Goal: Communication & Community: Connect with others

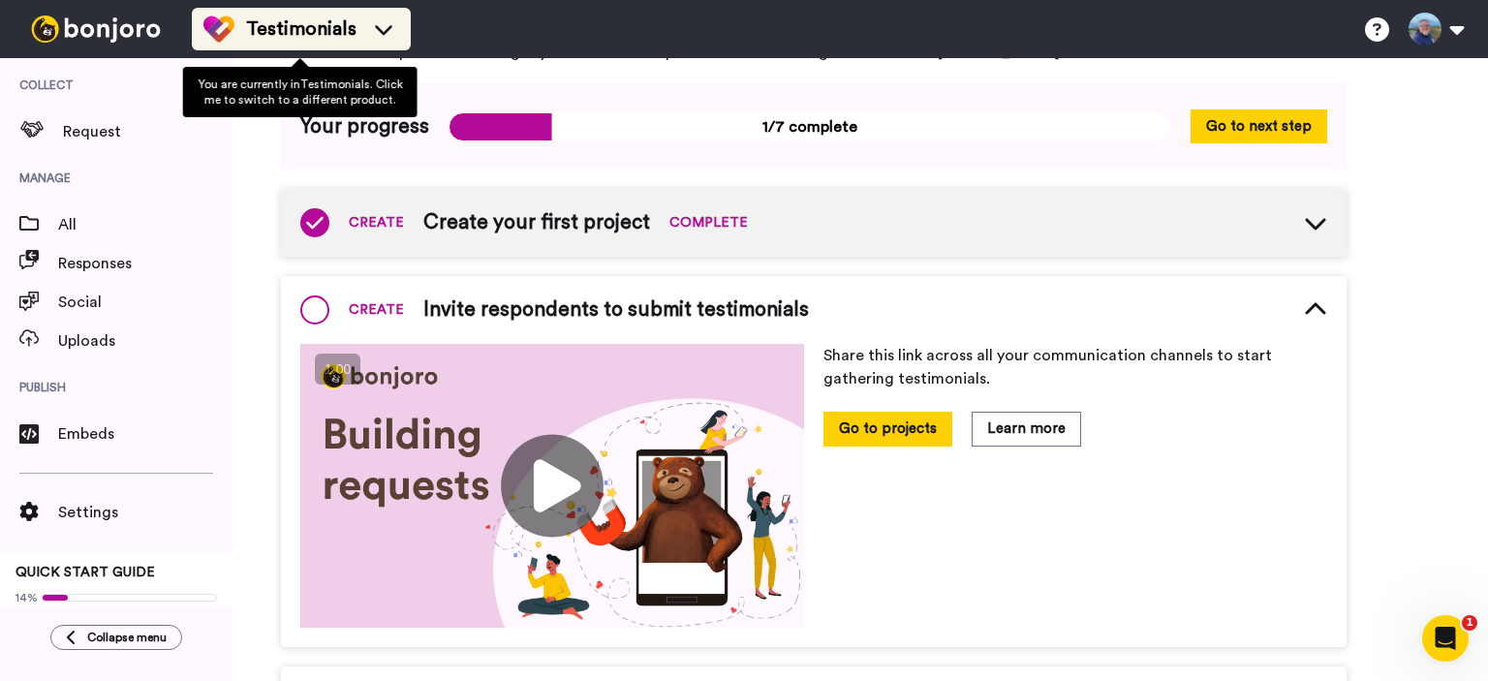
click at [383, 27] on icon at bounding box center [383, 28] width 31 height 19
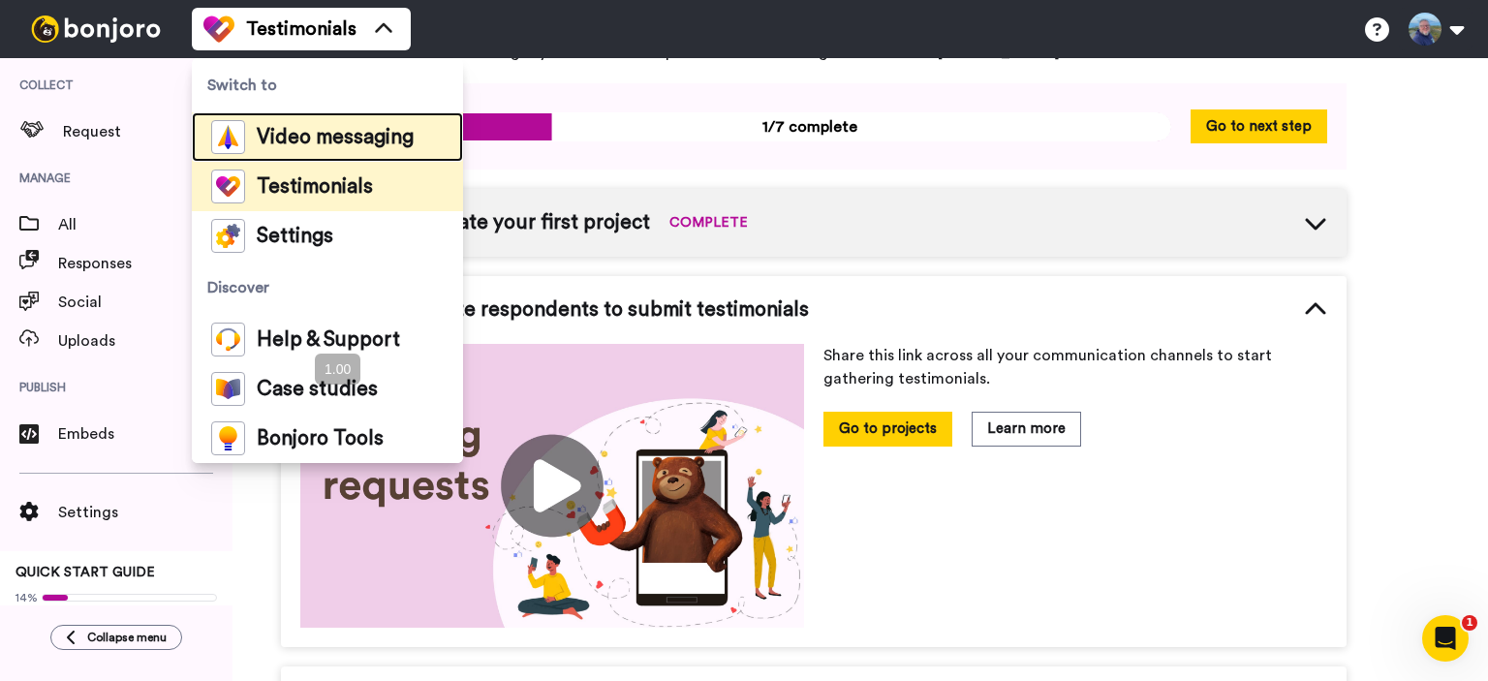
click at [332, 135] on span "Video messaging" at bounding box center [335, 137] width 157 height 19
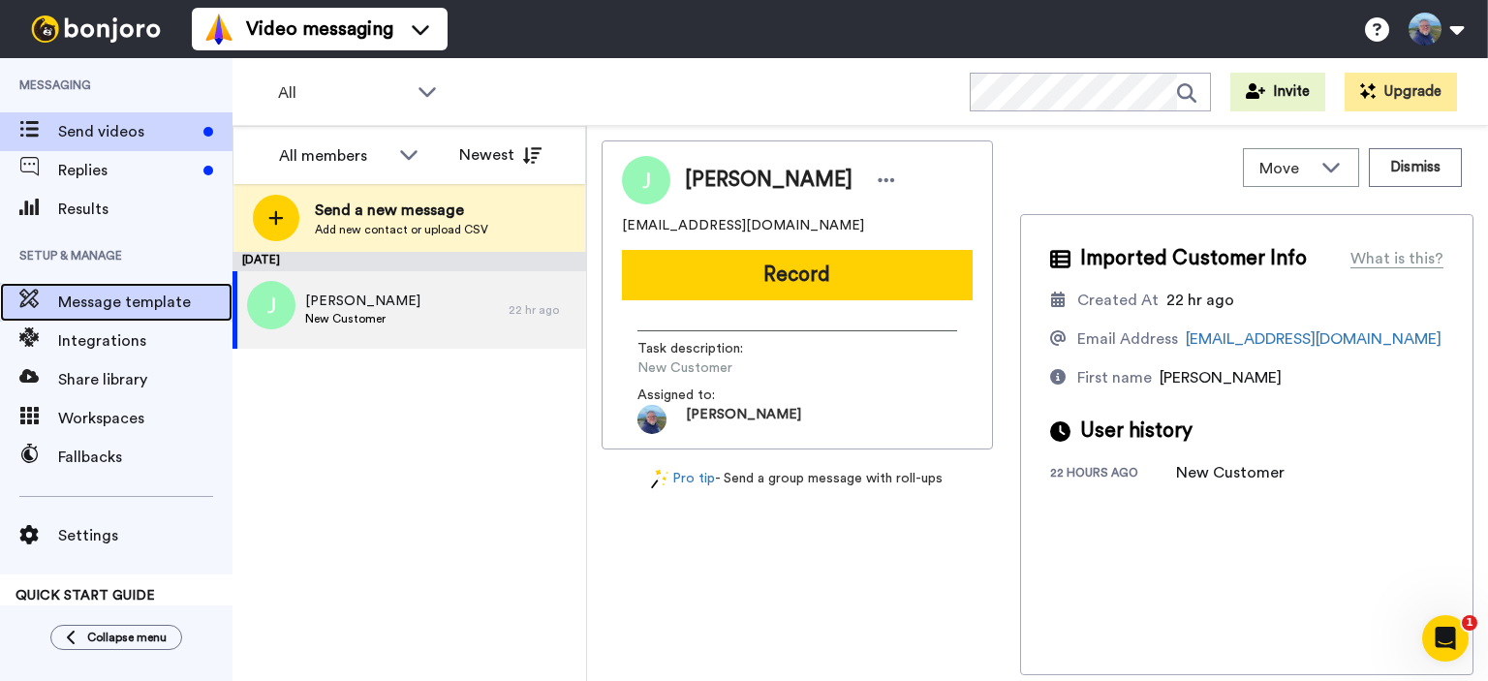
click at [150, 306] on span "Message template" at bounding box center [145, 302] width 174 height 23
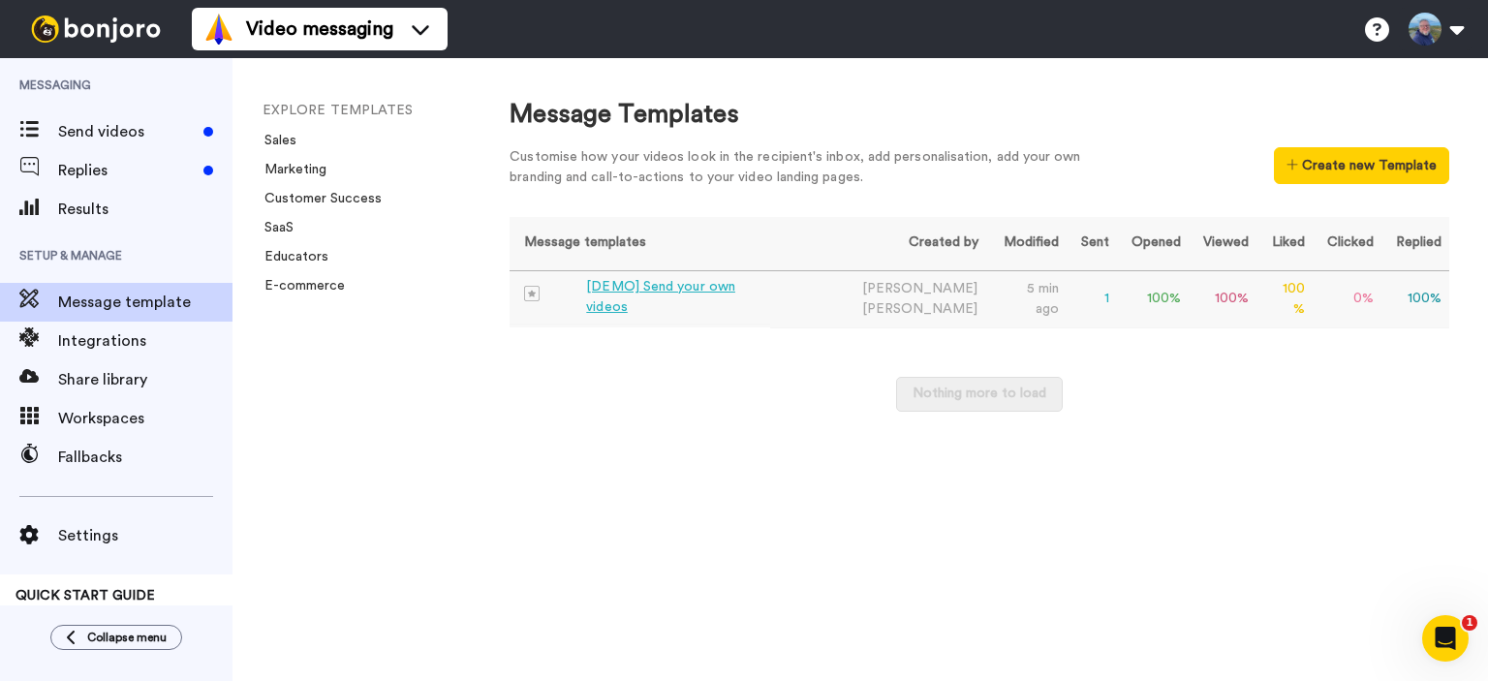
click at [659, 301] on div "[DEMO] Send your own videos" at bounding box center [674, 297] width 176 height 41
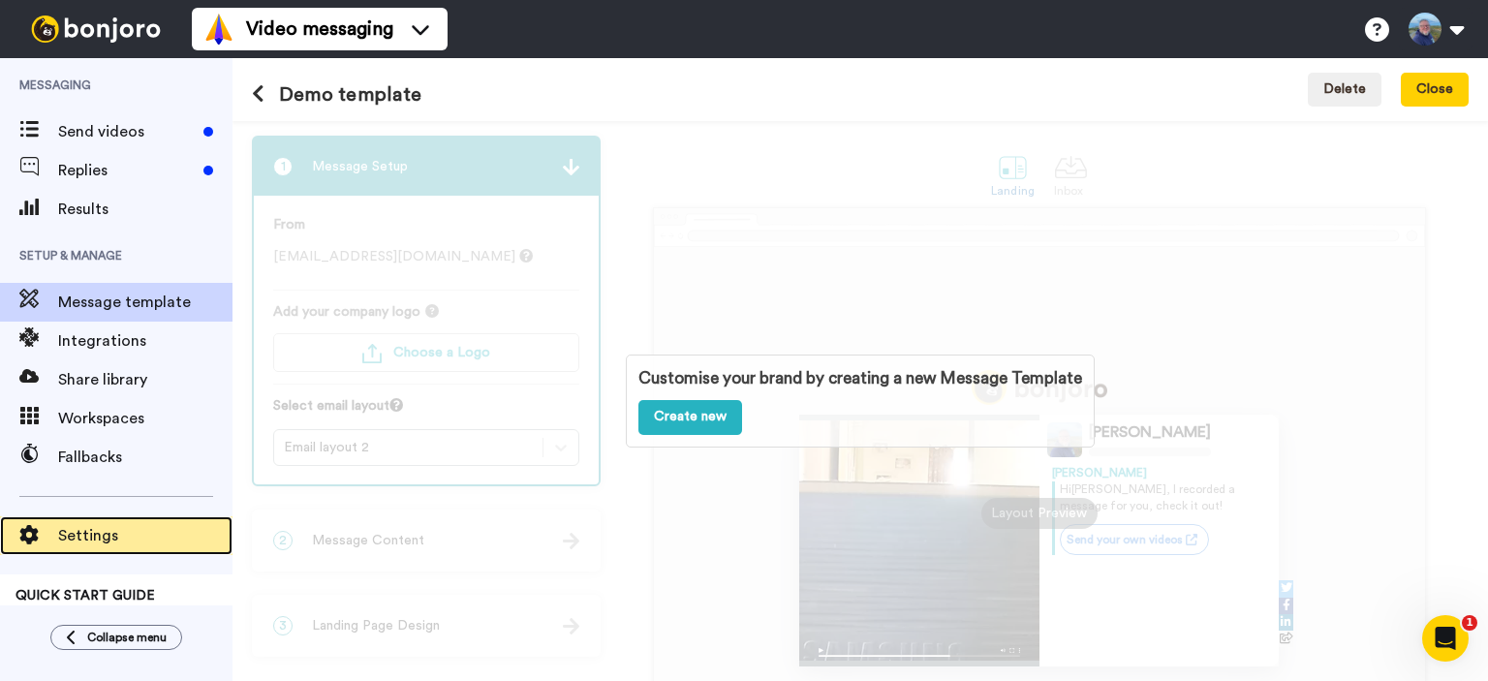
click at [77, 532] on span "Settings" at bounding box center [145, 535] width 174 height 23
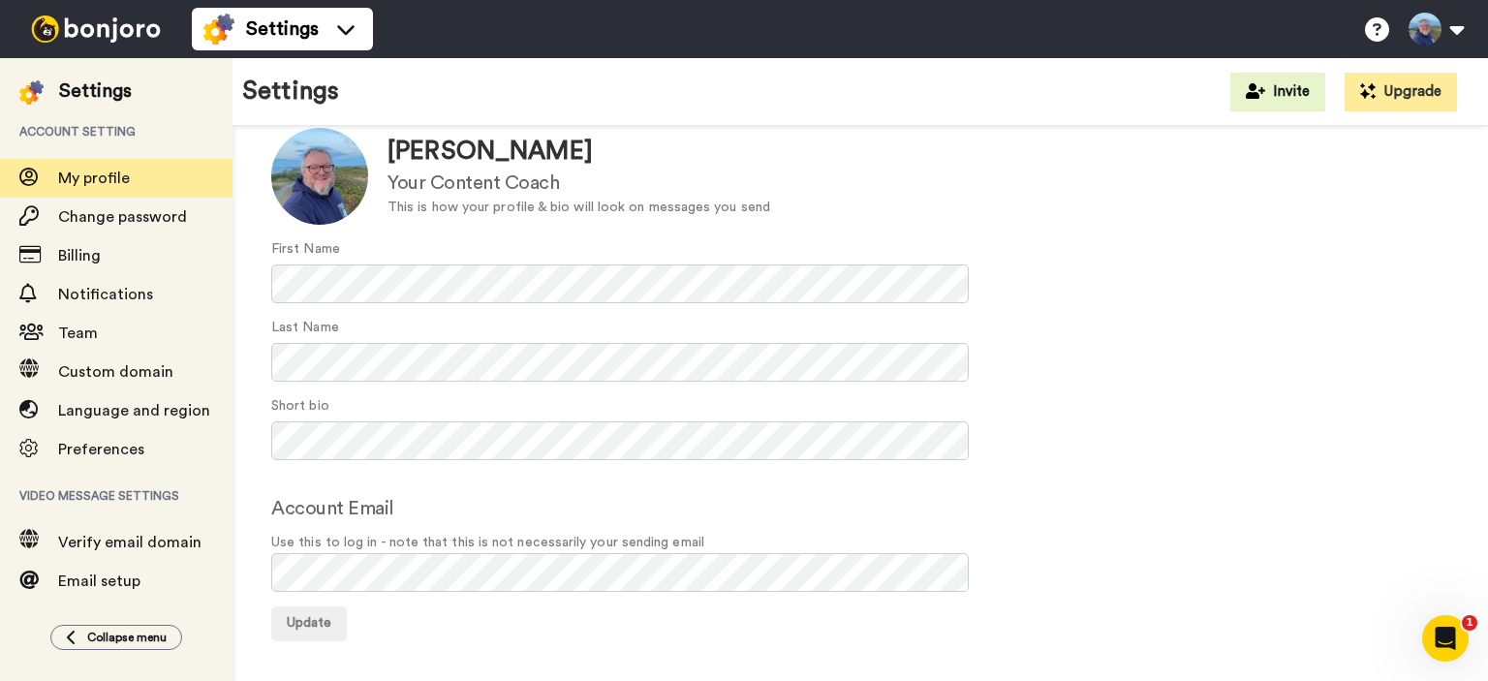
click at [470, 470] on form "Update Colin Stevens Your Content Coach This is how your profile & bio will loo…" at bounding box center [860, 384] width 1178 height 513
click at [129, 301] on span "Notifications" at bounding box center [105, 294] width 95 height 15
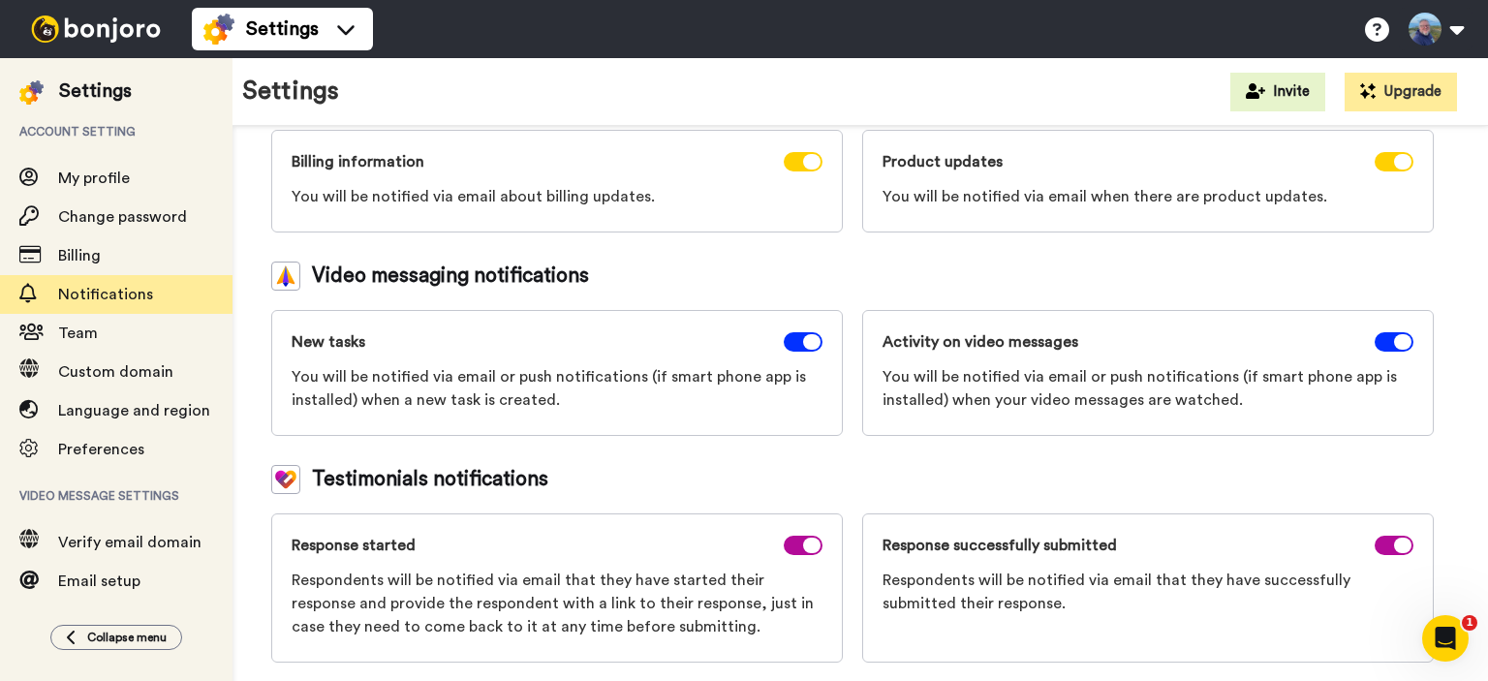
scroll to position [201, 0]
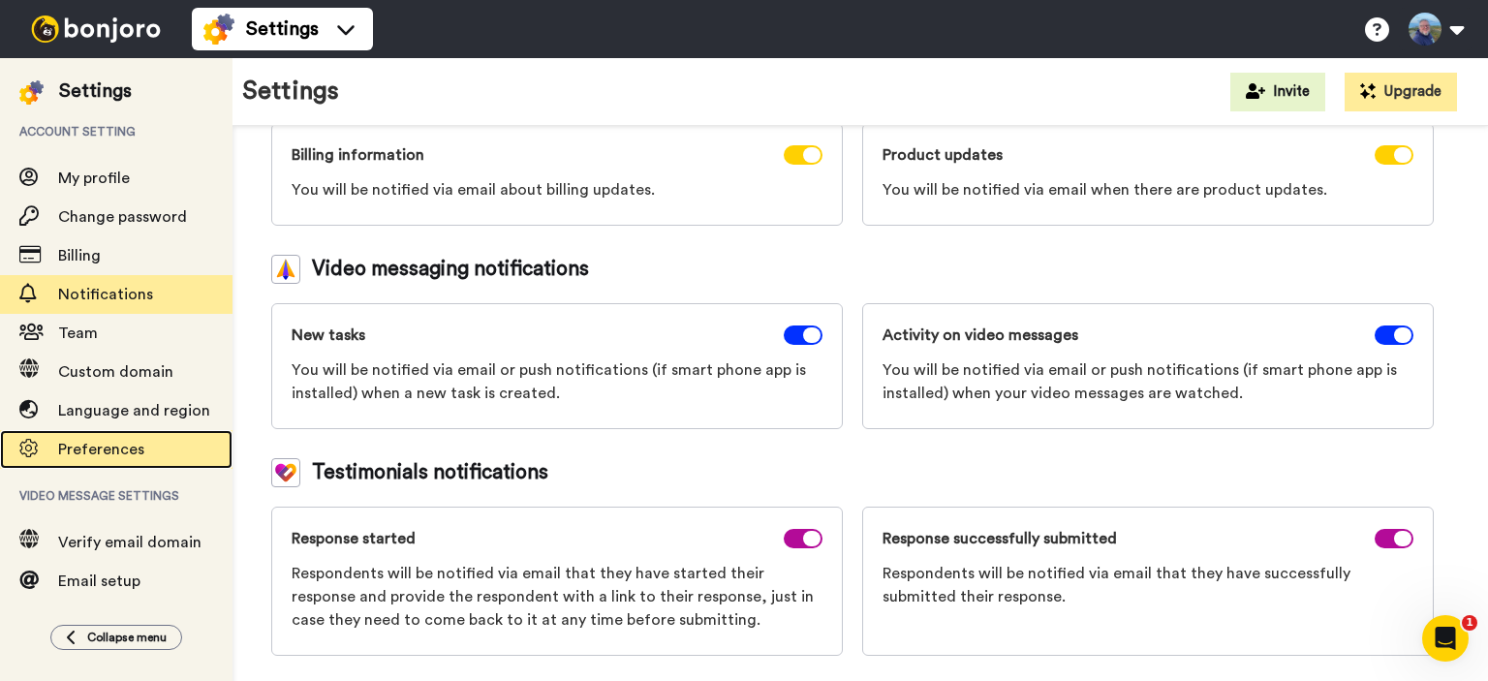
click at [86, 440] on span "Preferences" at bounding box center [145, 449] width 174 height 23
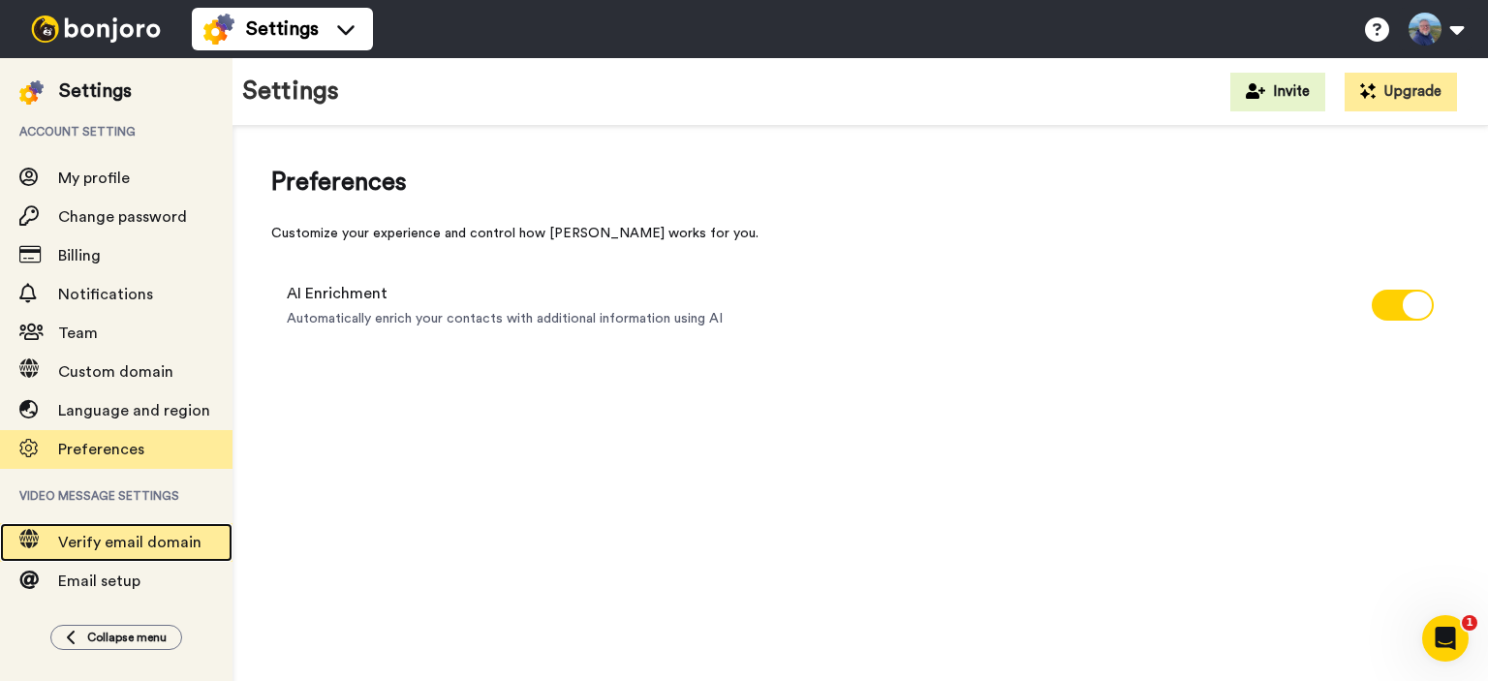
click at [108, 538] on span "Verify email domain" at bounding box center [129, 542] width 143 height 15
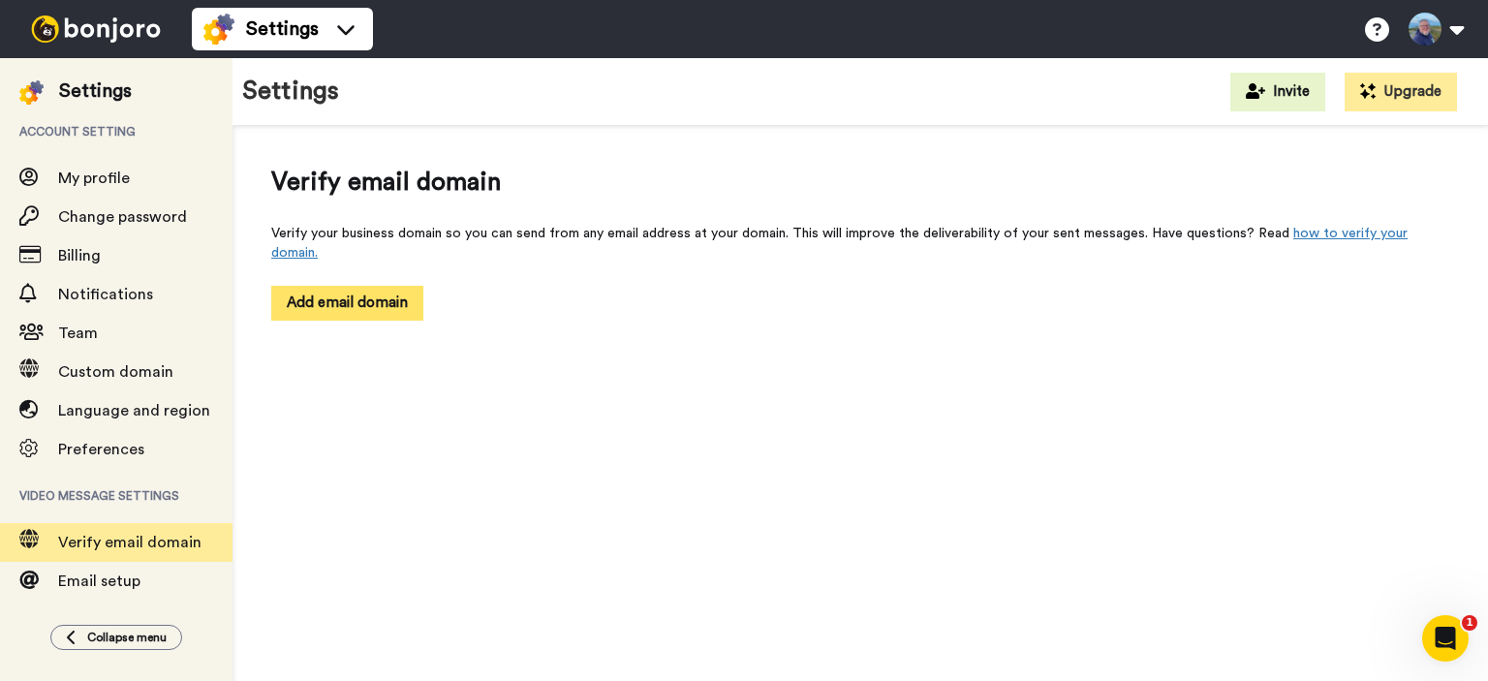
click at [334, 286] on button "Add email domain" at bounding box center [347, 303] width 152 height 34
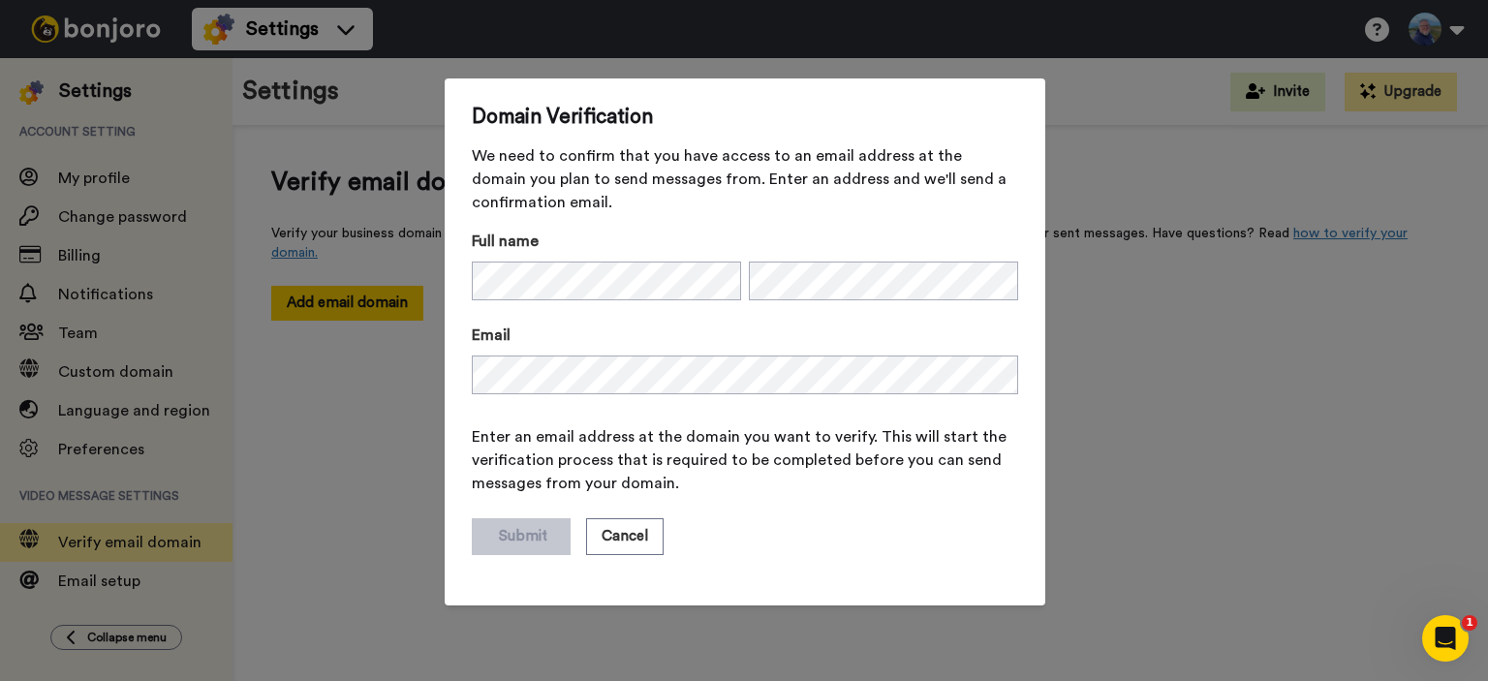
drag, startPoint x: 618, startPoint y: 530, endPoint x: 258, endPoint y: 541, distance: 360.5
click at [617, 531] on button "Cancel" at bounding box center [624, 536] width 77 height 37
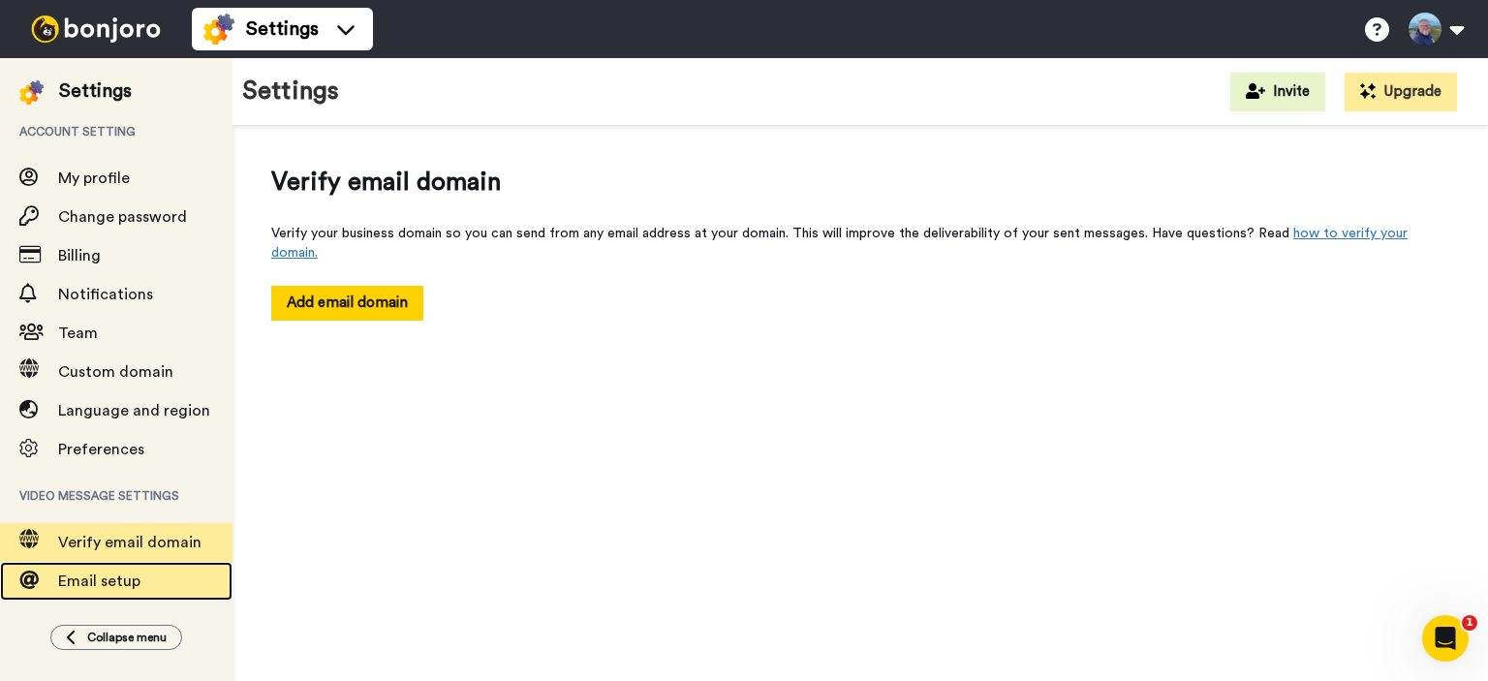
click at [58, 584] on span "Email setup" at bounding box center [99, 580] width 82 height 15
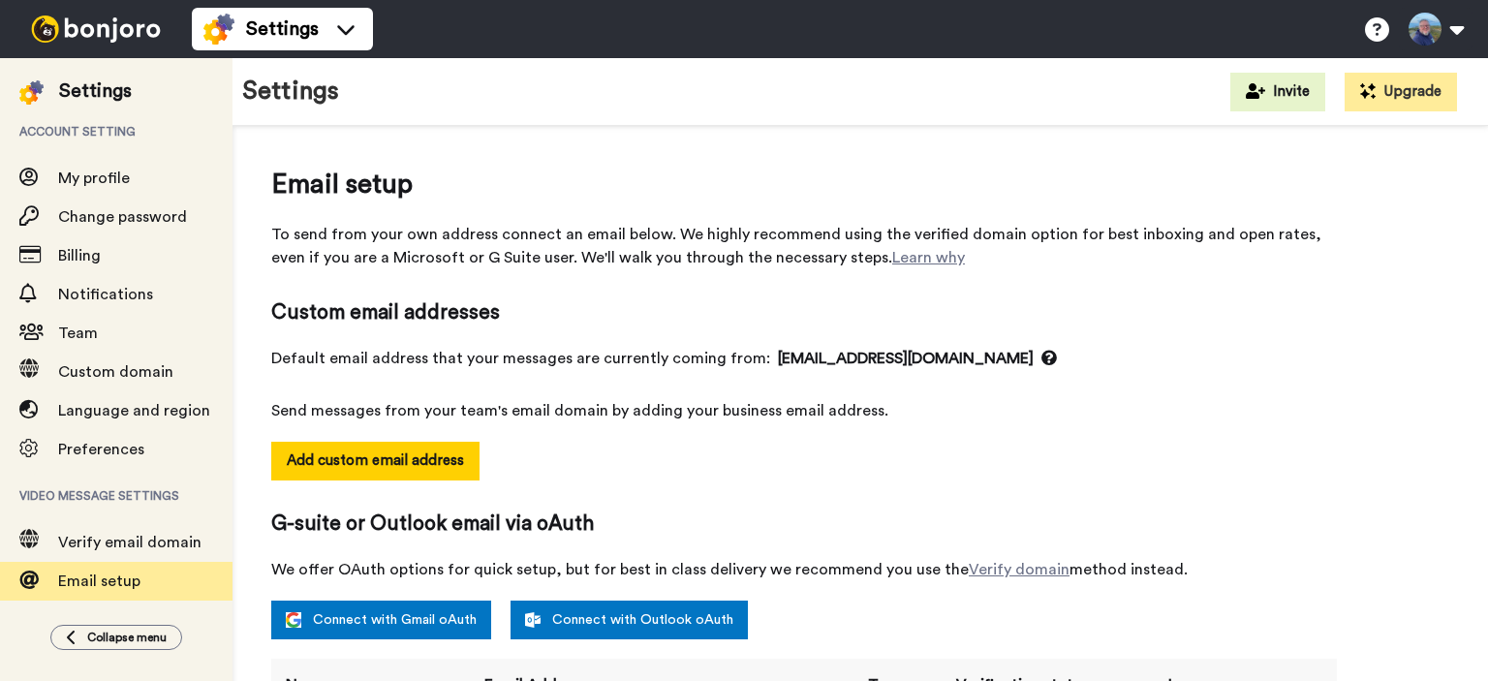
select select "131528"
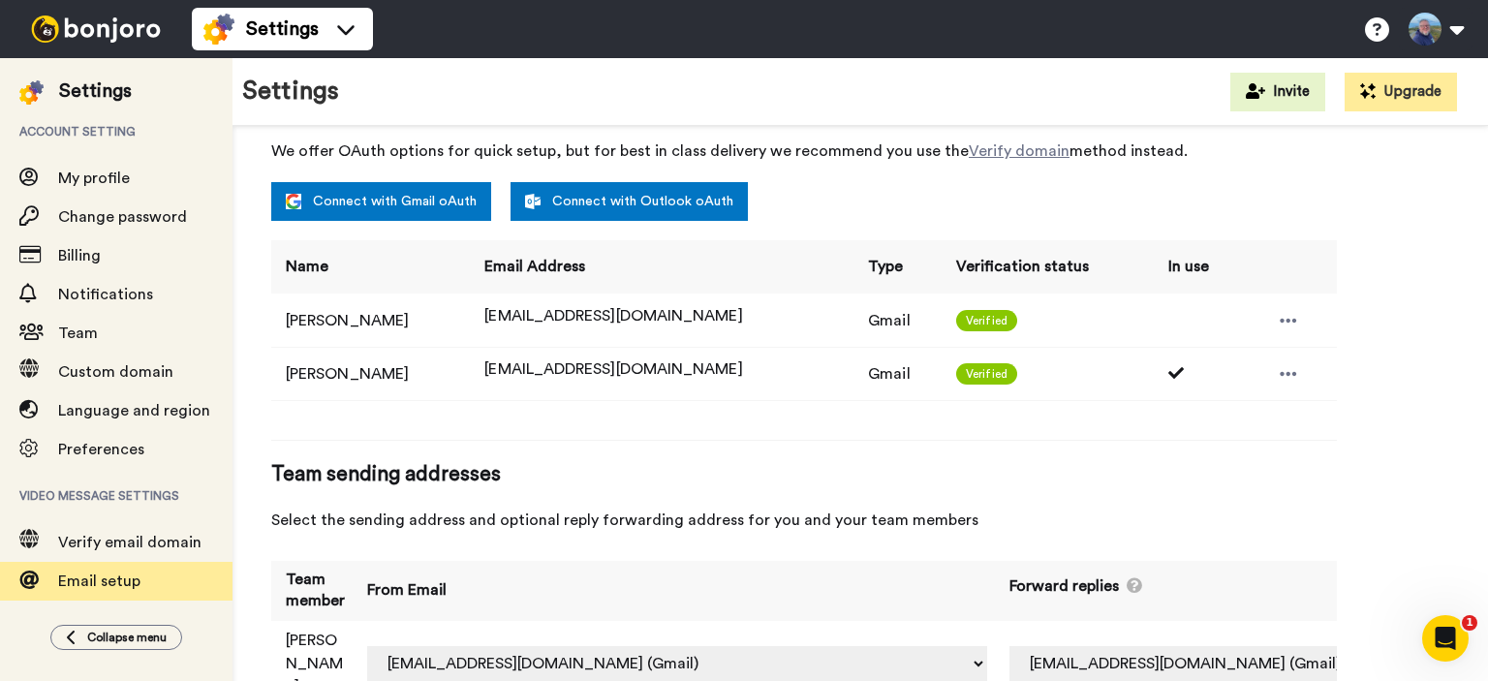
scroll to position [449, 0]
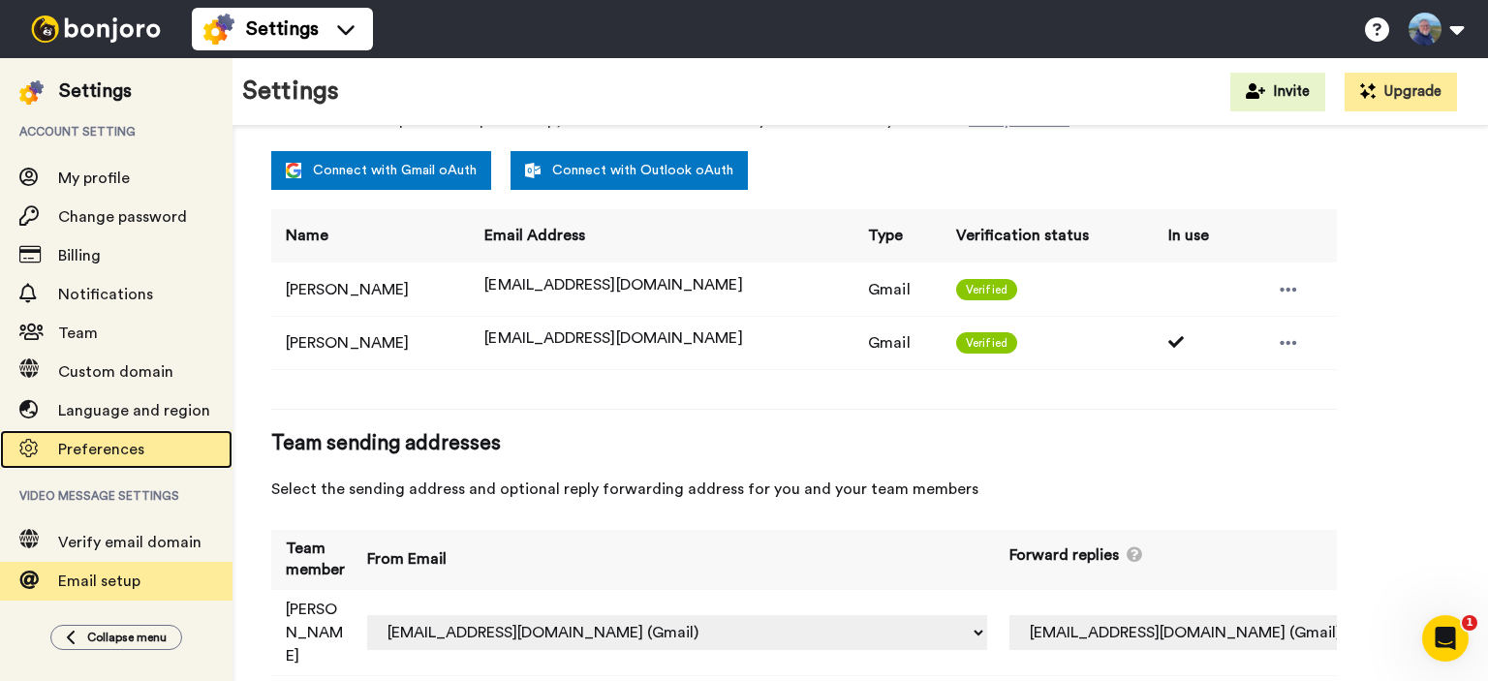
click at [83, 452] on span "Preferences" at bounding box center [101, 449] width 86 height 15
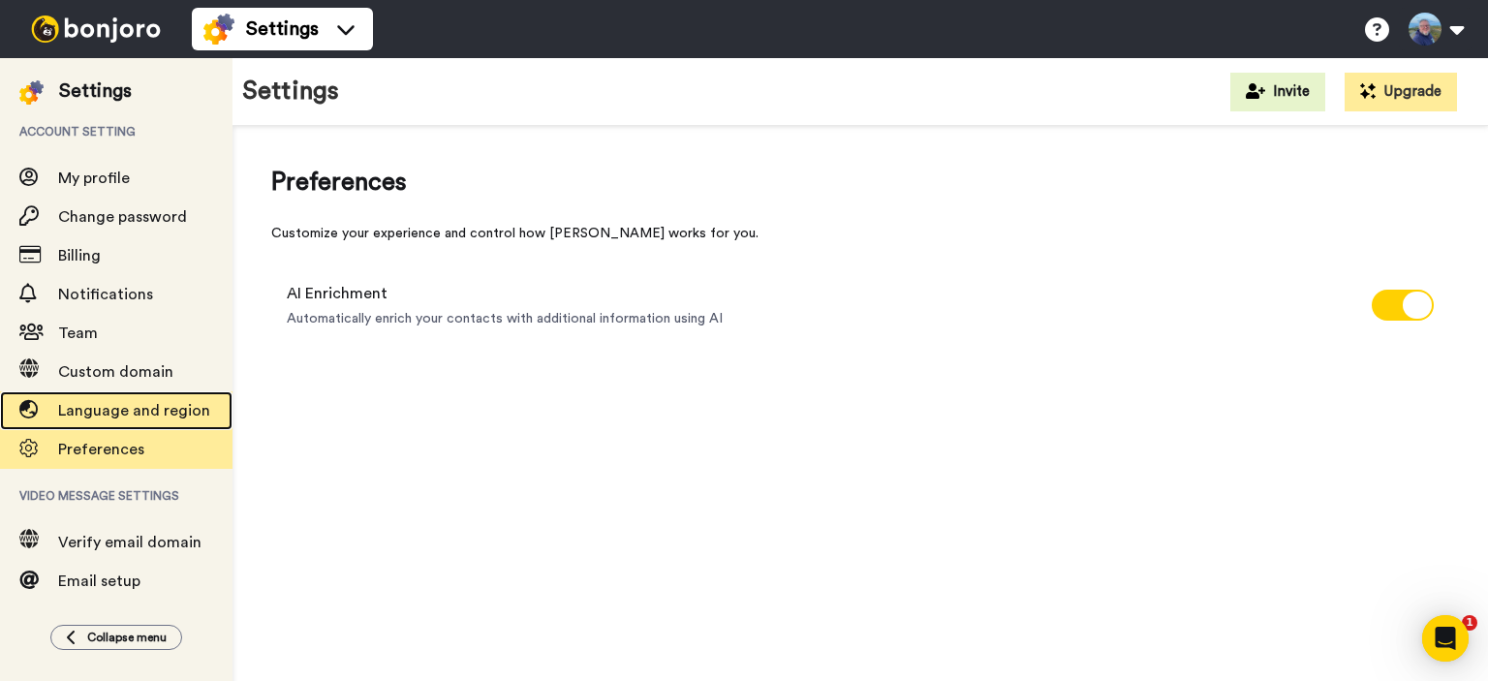
drag, startPoint x: 93, startPoint y: 415, endPoint x: 107, endPoint y: 414, distance: 13.6
click at [94, 415] on span "Language and region" at bounding box center [134, 410] width 152 height 15
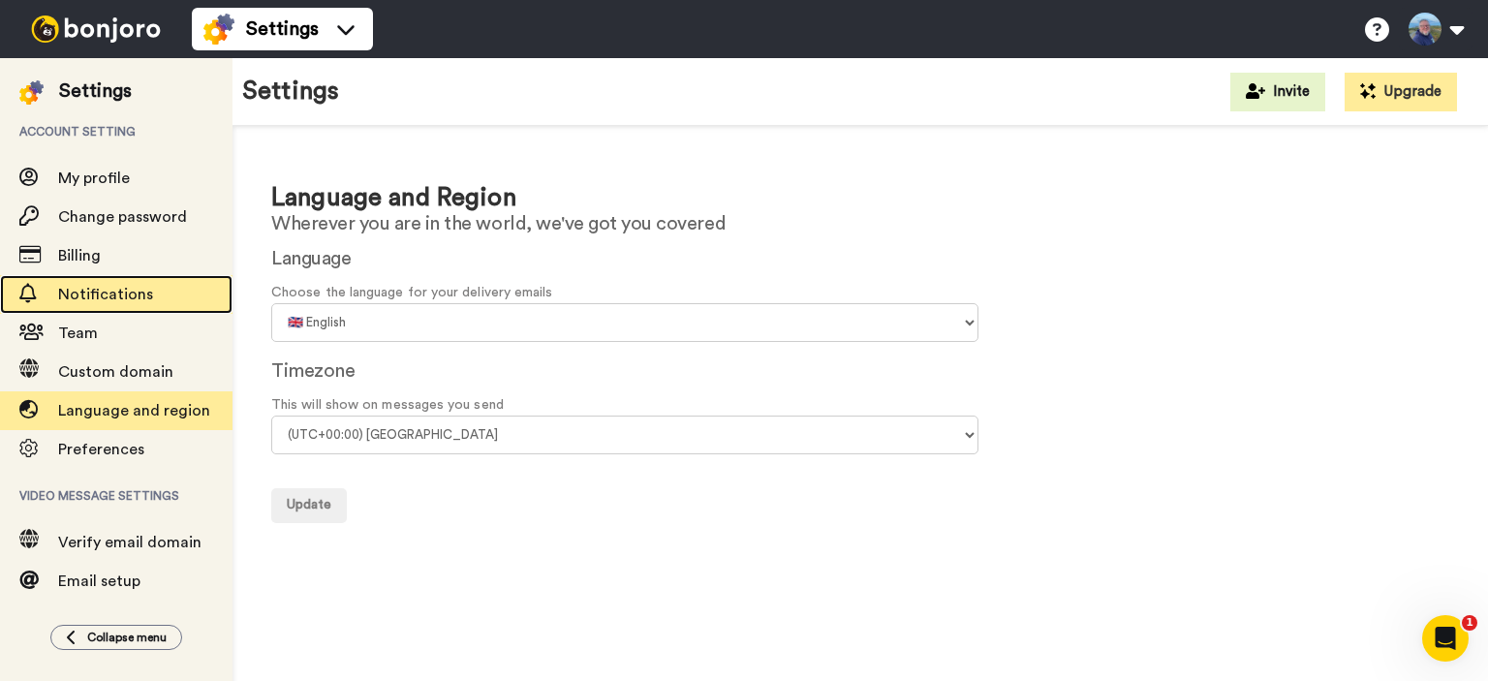
click at [91, 297] on span "Notifications" at bounding box center [105, 294] width 95 height 15
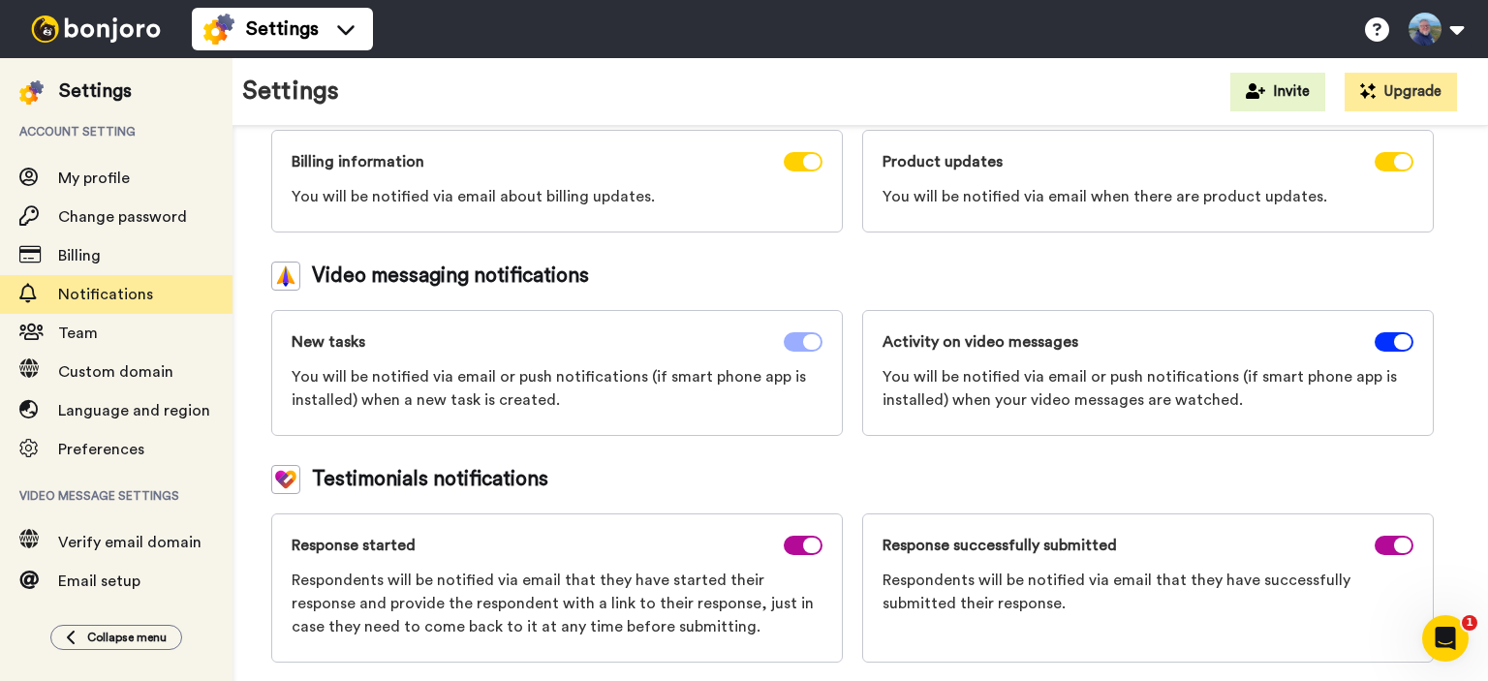
click at [794, 336] on span at bounding box center [803, 341] width 39 height 19
click at [813, 339] on span at bounding box center [803, 341] width 39 height 19
click at [110, 174] on span "My profile" at bounding box center [94, 177] width 72 height 15
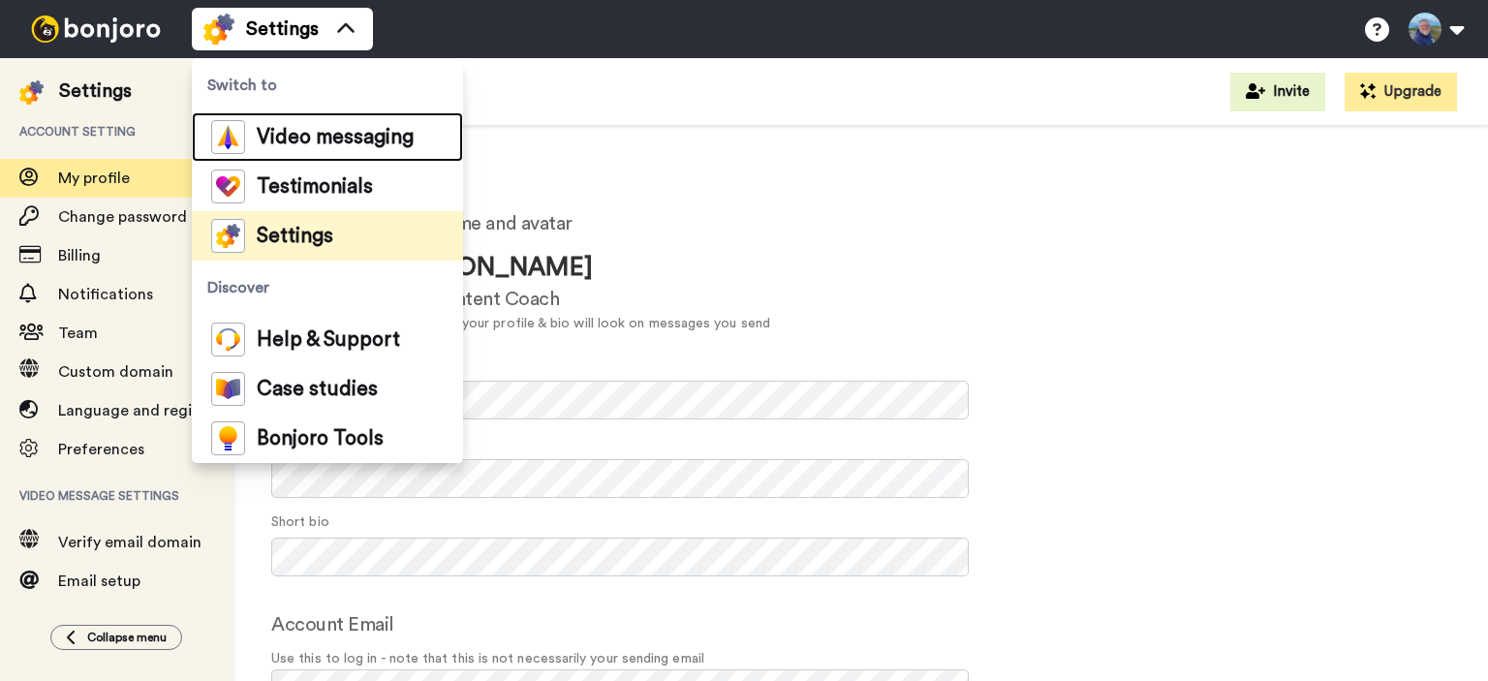
click at [324, 131] on span "Video messaging" at bounding box center [335, 137] width 157 height 19
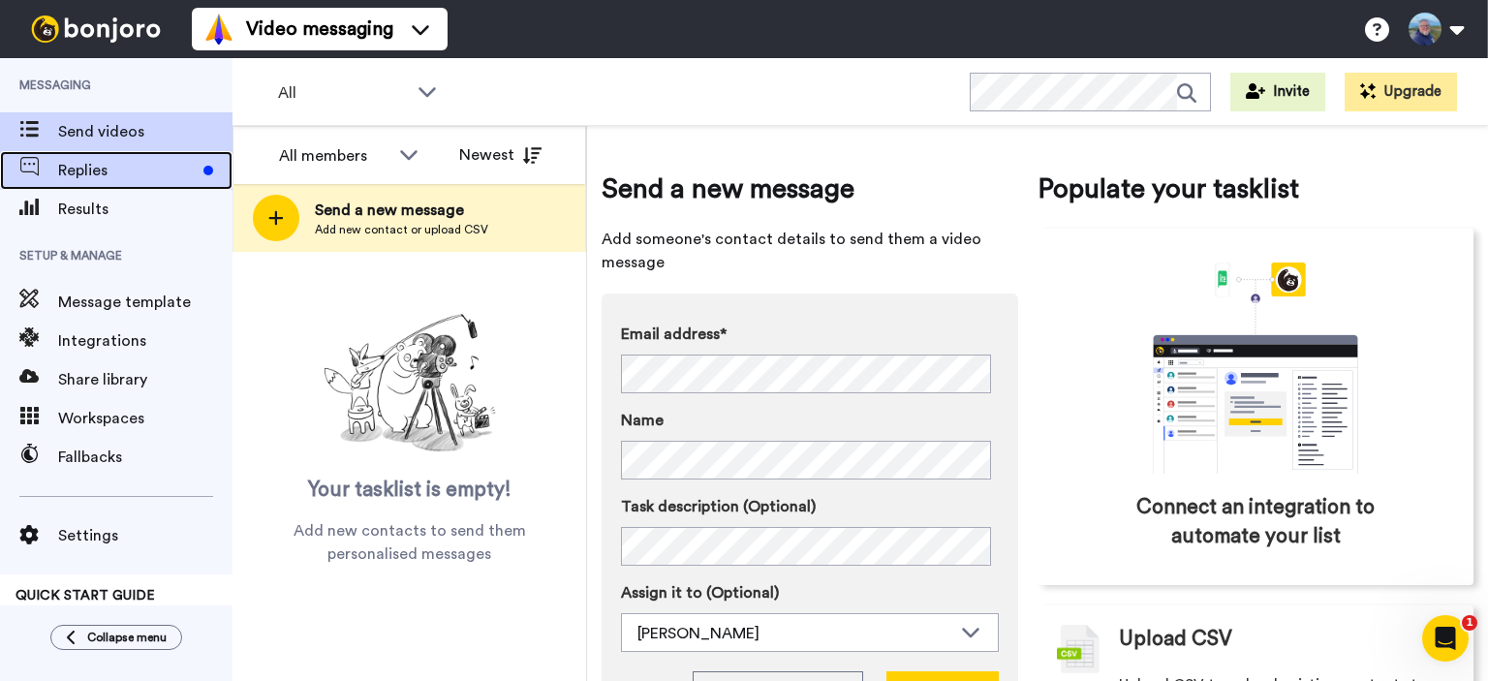
click at [119, 170] on span "Replies" at bounding box center [127, 170] width 138 height 23
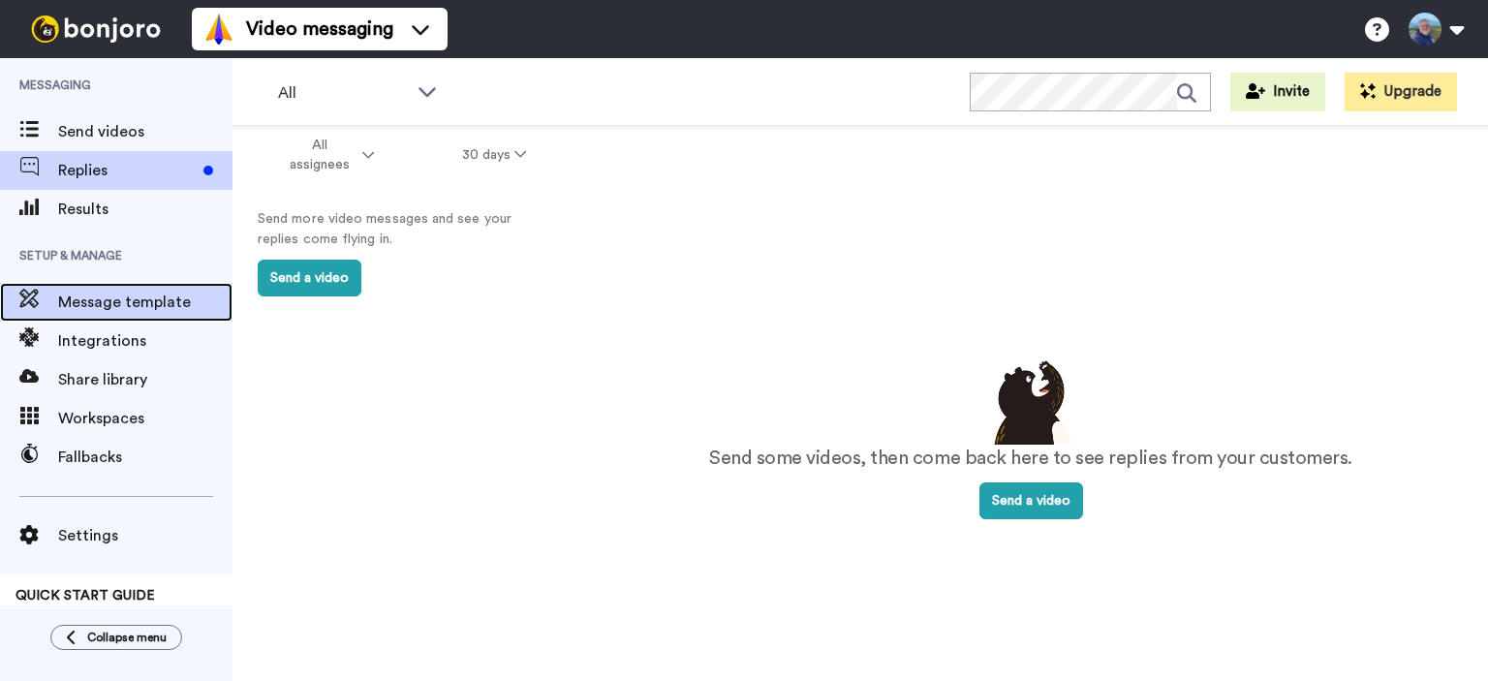
click at [132, 294] on span "Message template" at bounding box center [145, 302] width 174 height 23
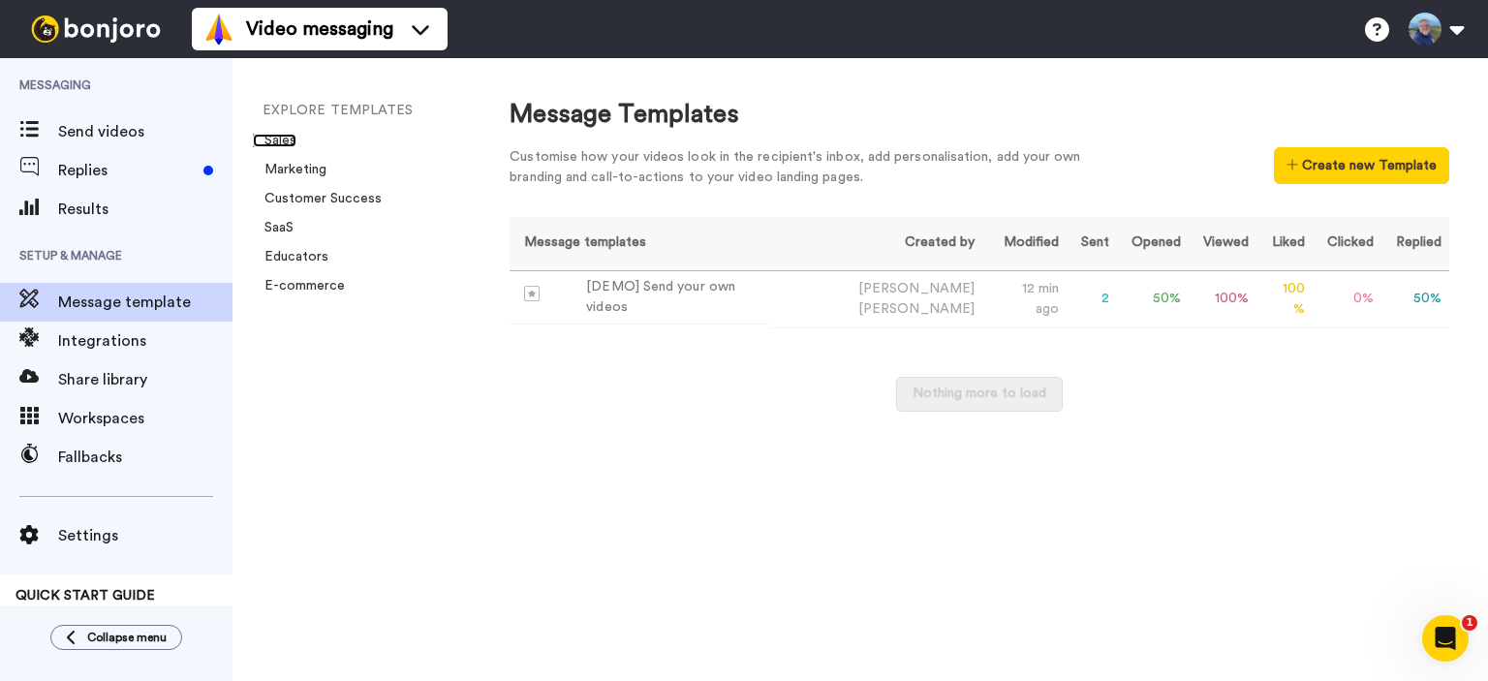
click at [280, 139] on link "Sales" at bounding box center [275, 141] width 44 height 14
click at [304, 290] on link "E-commerce" at bounding box center [299, 286] width 92 height 14
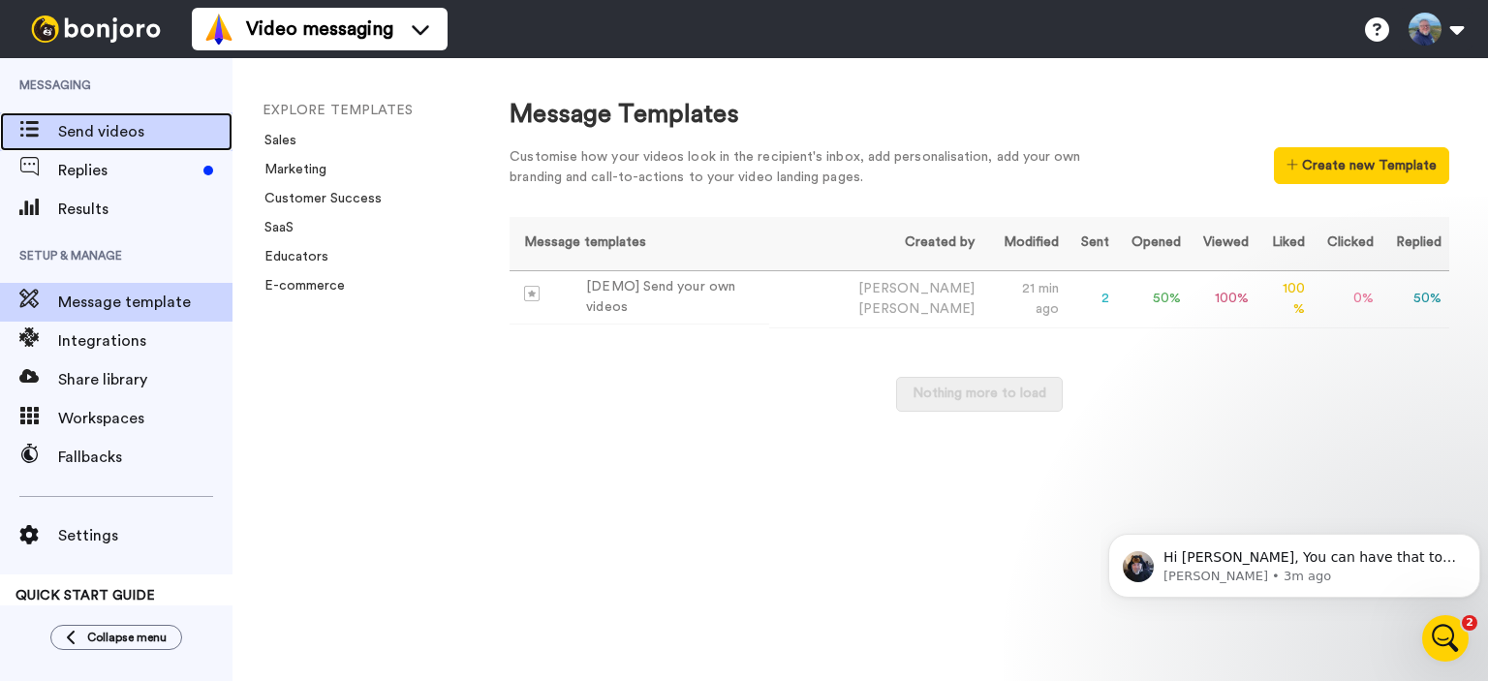
click at [92, 127] on span "Send videos" at bounding box center [145, 131] width 174 height 23
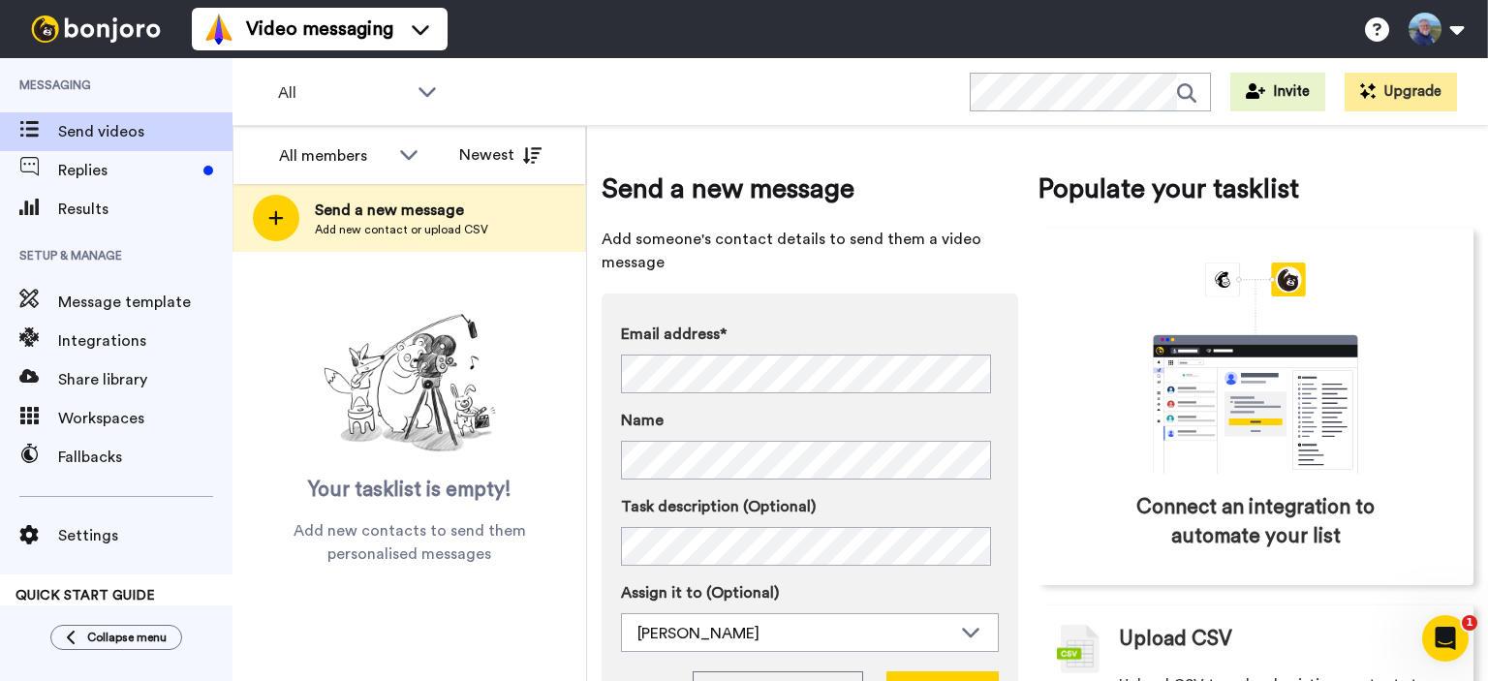
click at [1449, 641] on icon "Open Intercom Messenger" at bounding box center [1446, 639] width 32 height 32
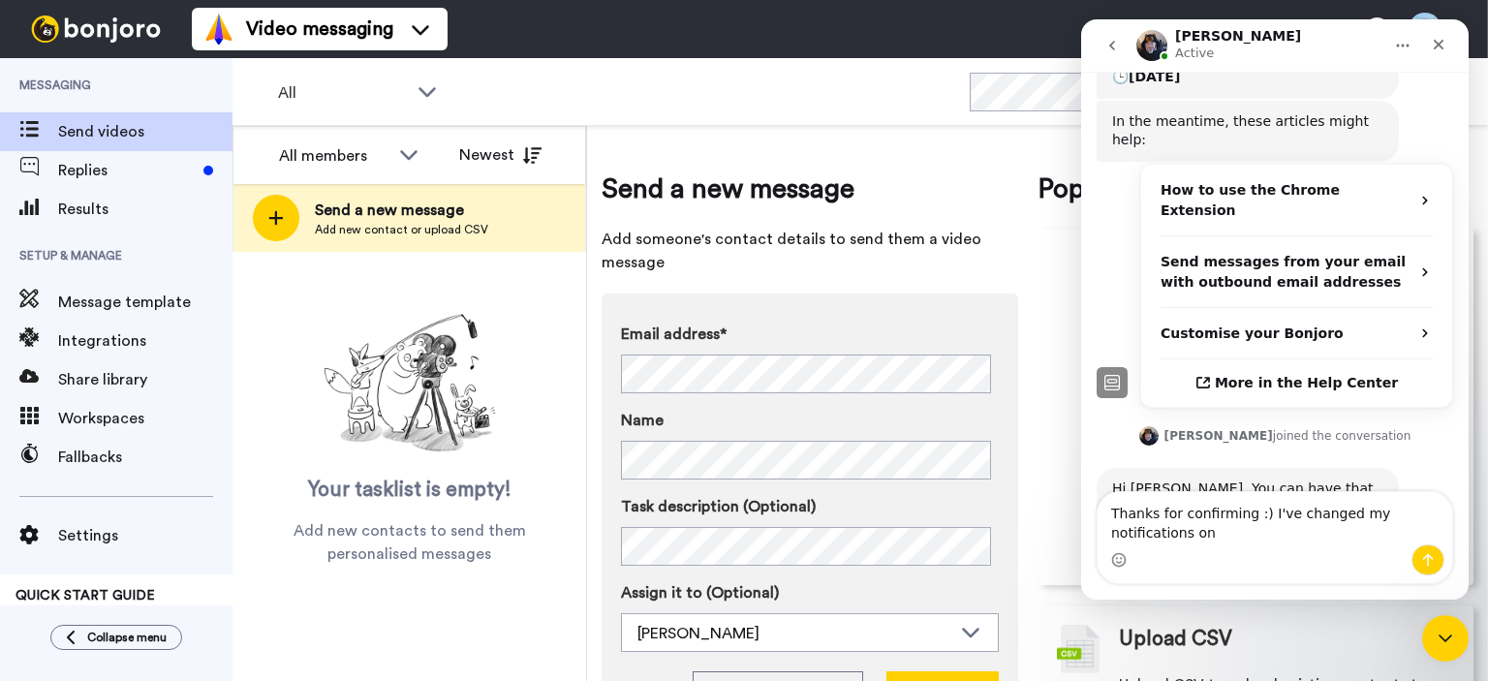
scroll to position [466, 0]
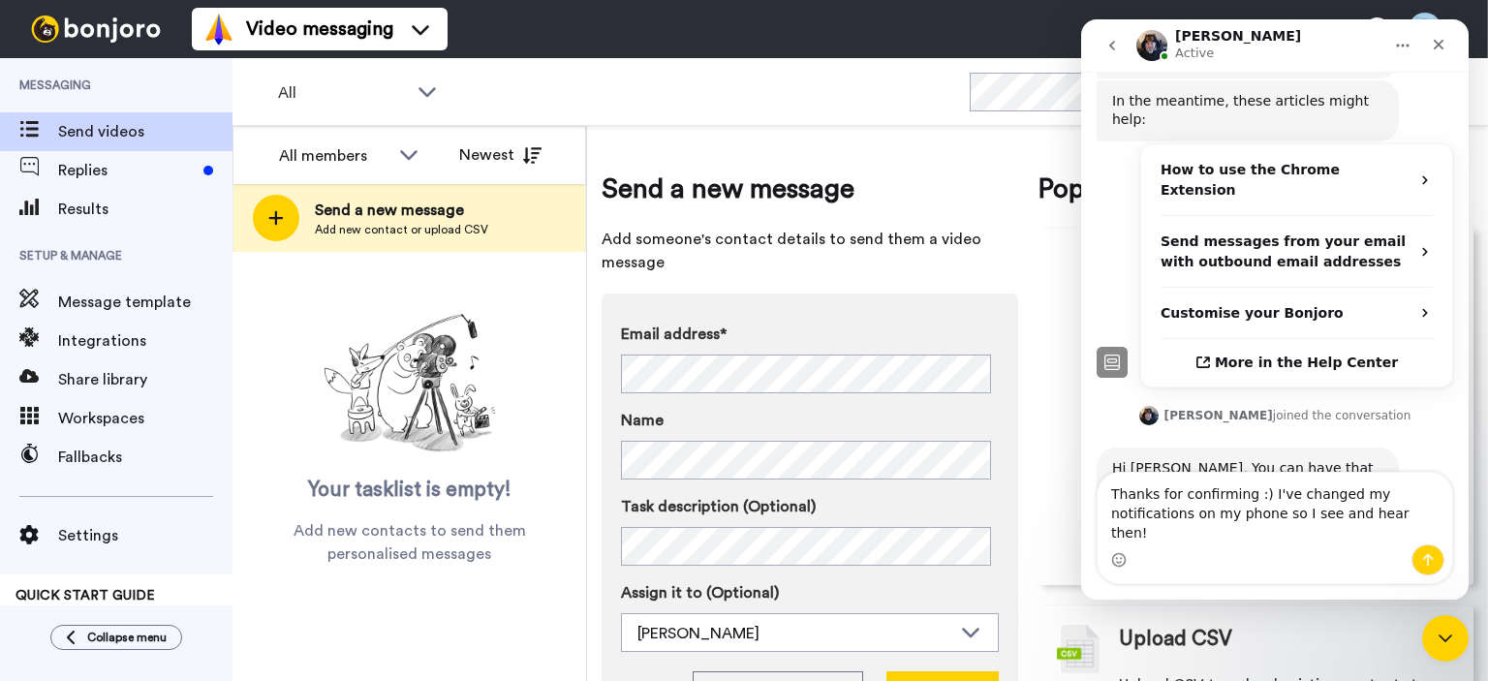
click at [1325, 536] on textarea "Thanks for confirming :) I've changed my notifications on my phone so I see and…" at bounding box center [1274, 509] width 355 height 72
type textarea "Thanks for confirming :) I've changed my notifications on my phone so I see and…"
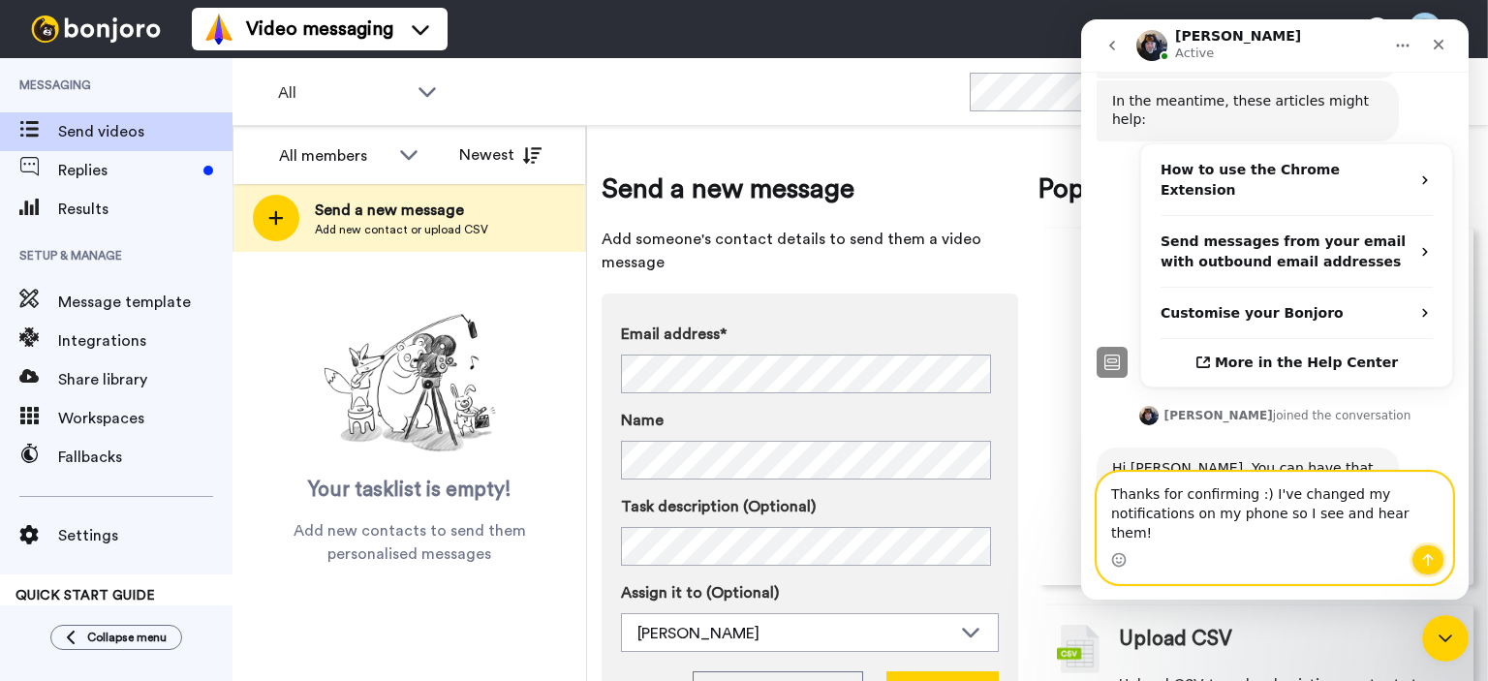
click at [1422, 560] on icon "Send a message…" at bounding box center [1427, 559] width 15 height 15
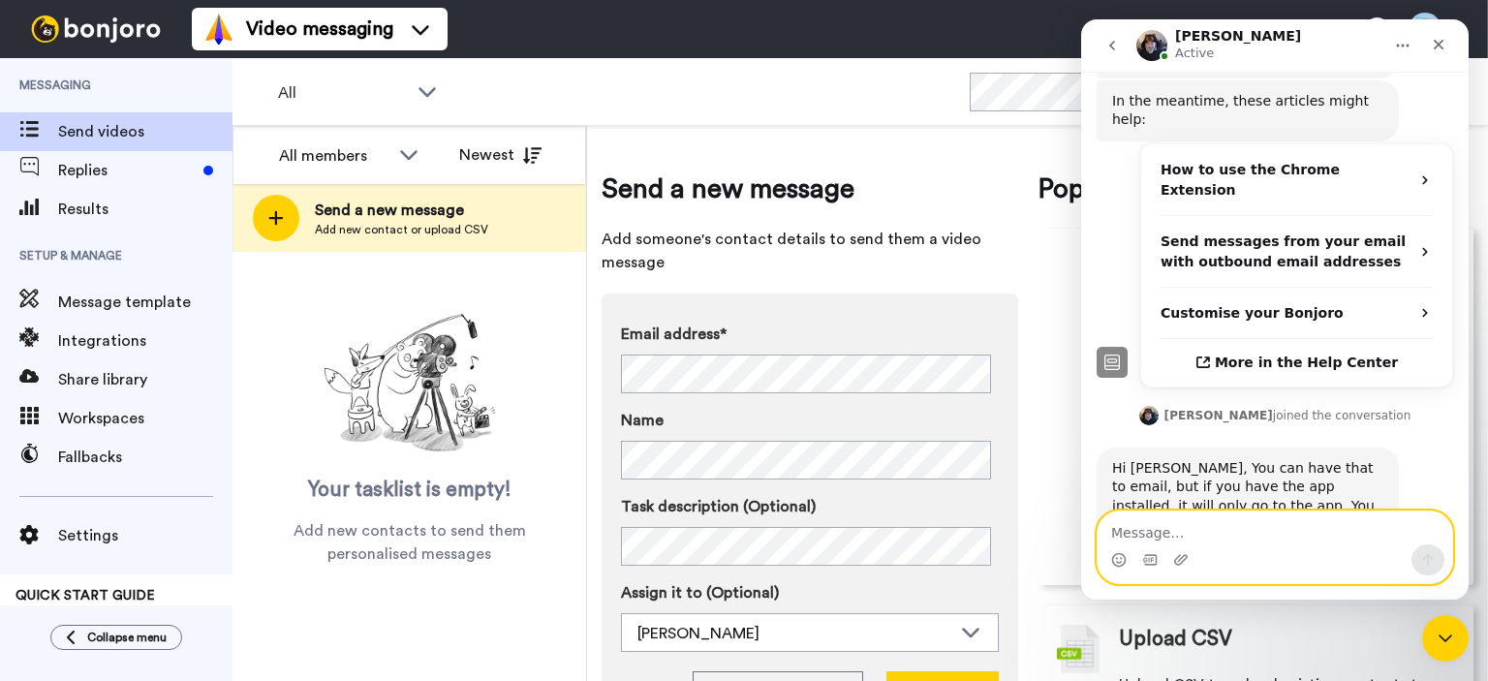
scroll to position [542, 0]
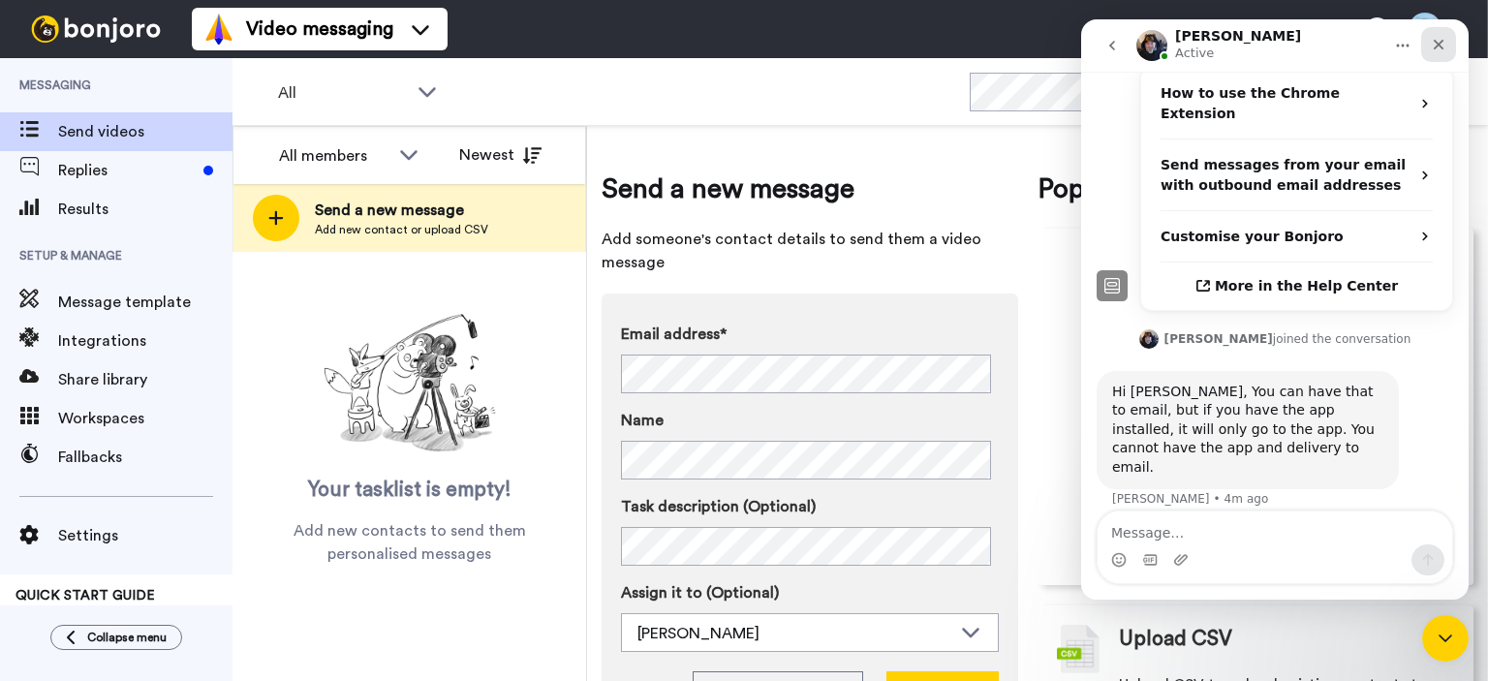
click at [1436, 43] on icon "Close" at bounding box center [1439, 45] width 11 height 11
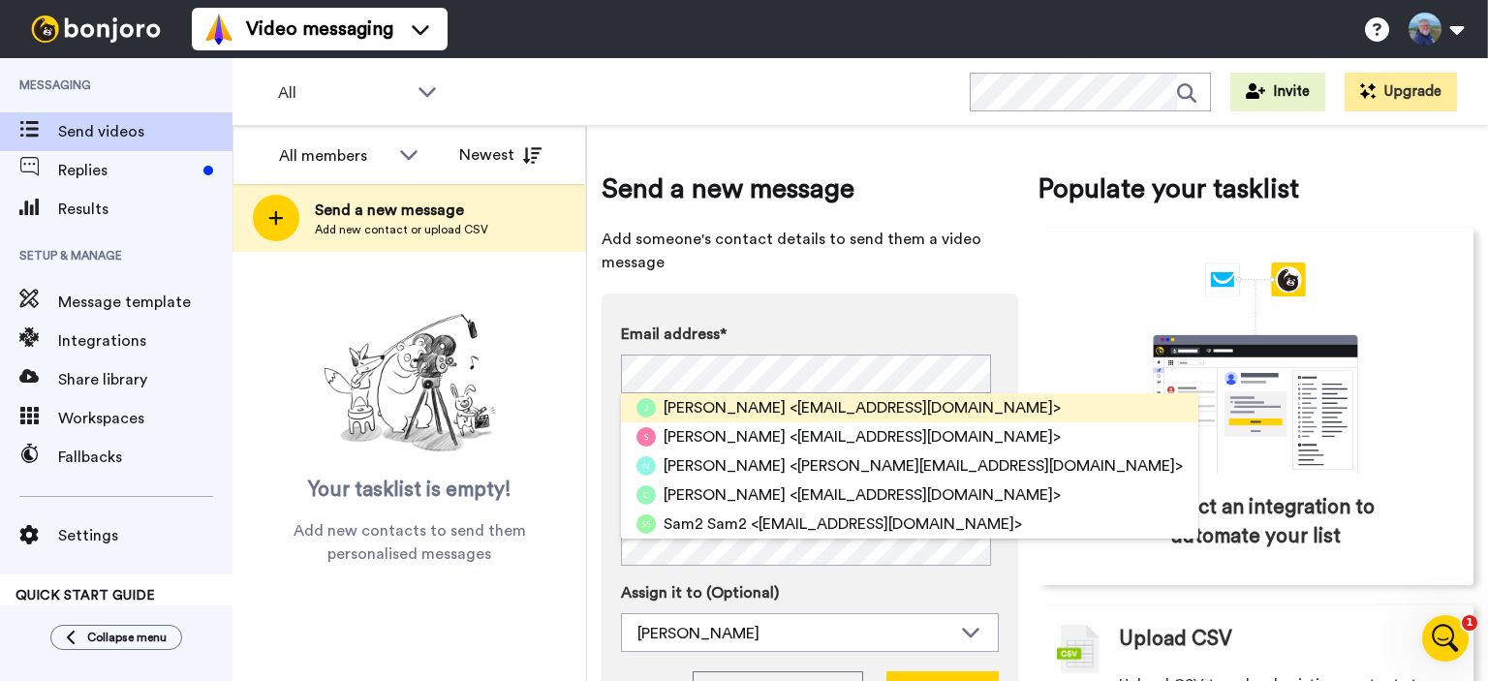
click at [789, 406] on span "<[EMAIL_ADDRESS][DOMAIN_NAME]>" at bounding box center [924, 407] width 271 height 23
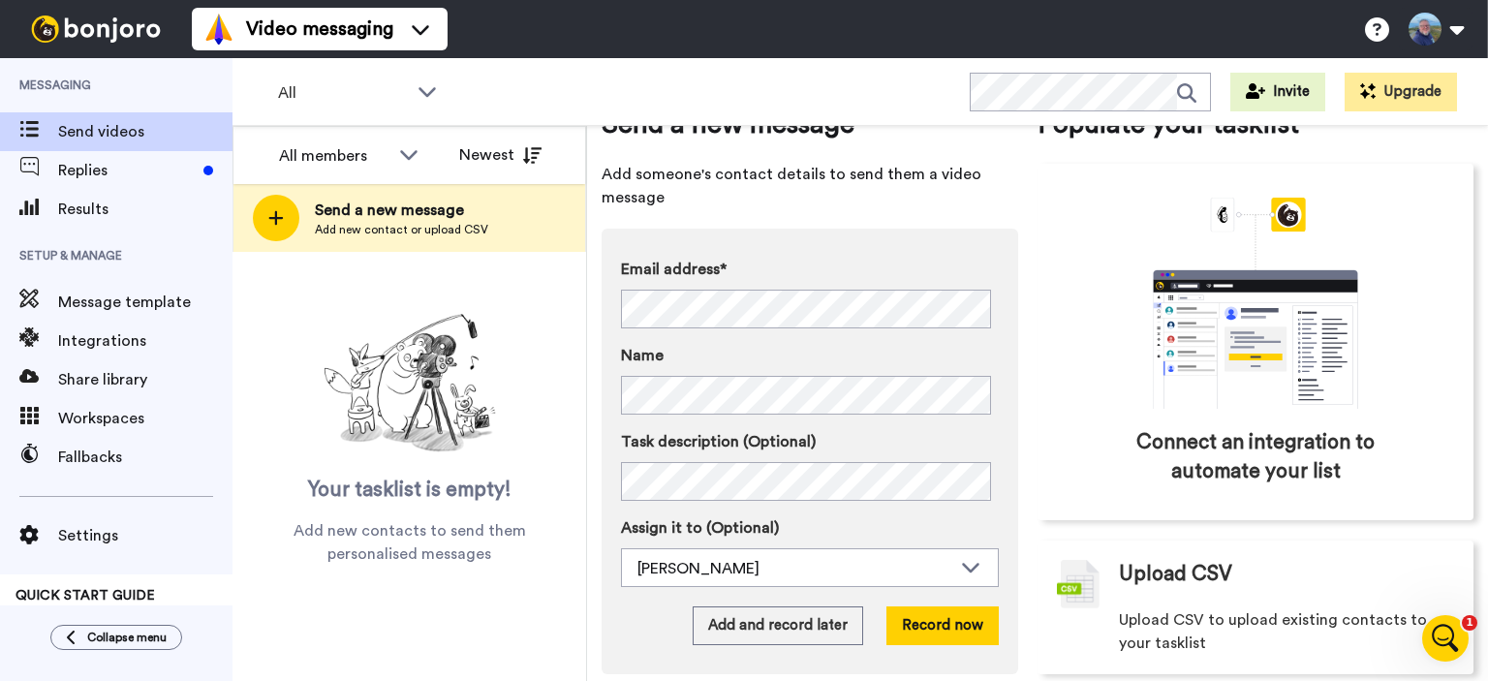
scroll to position [92, 0]
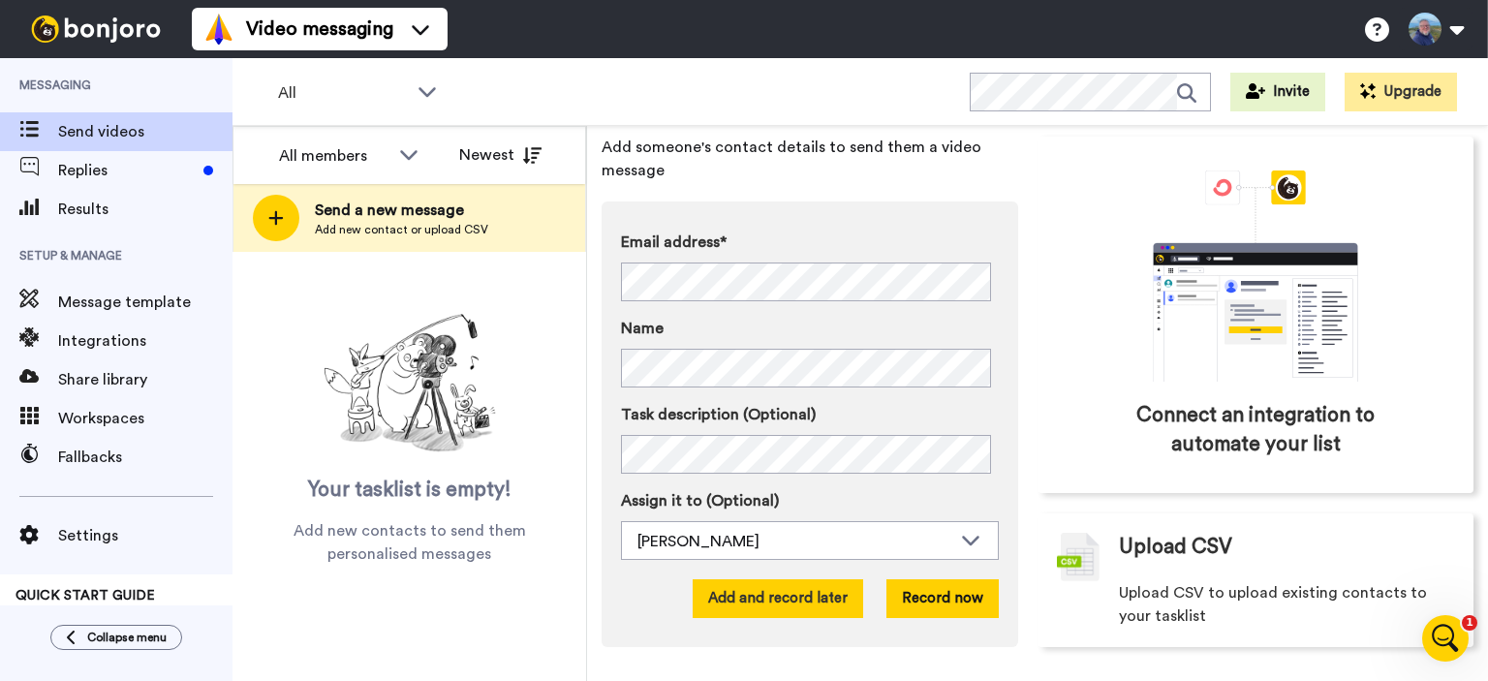
click at [798, 596] on button "Add and record later" at bounding box center [778, 598] width 170 height 39
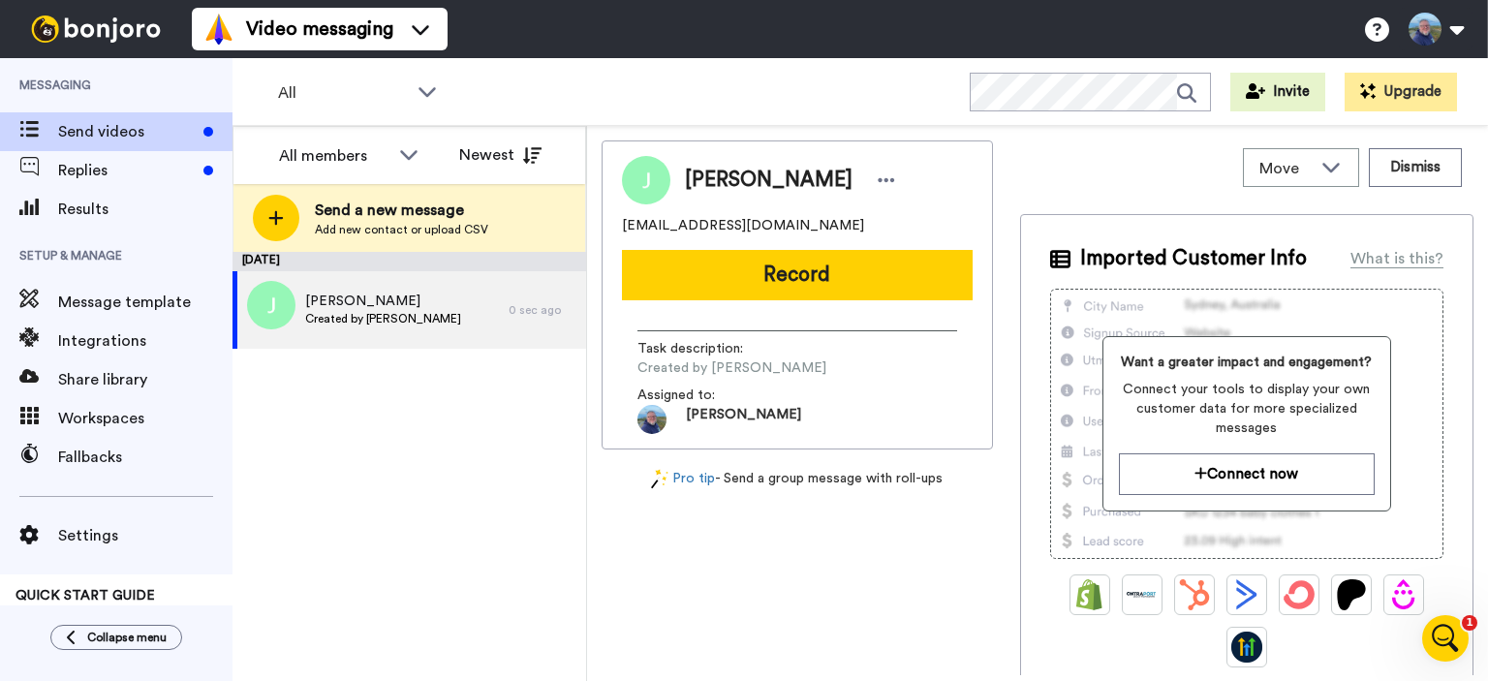
scroll to position [714, 0]
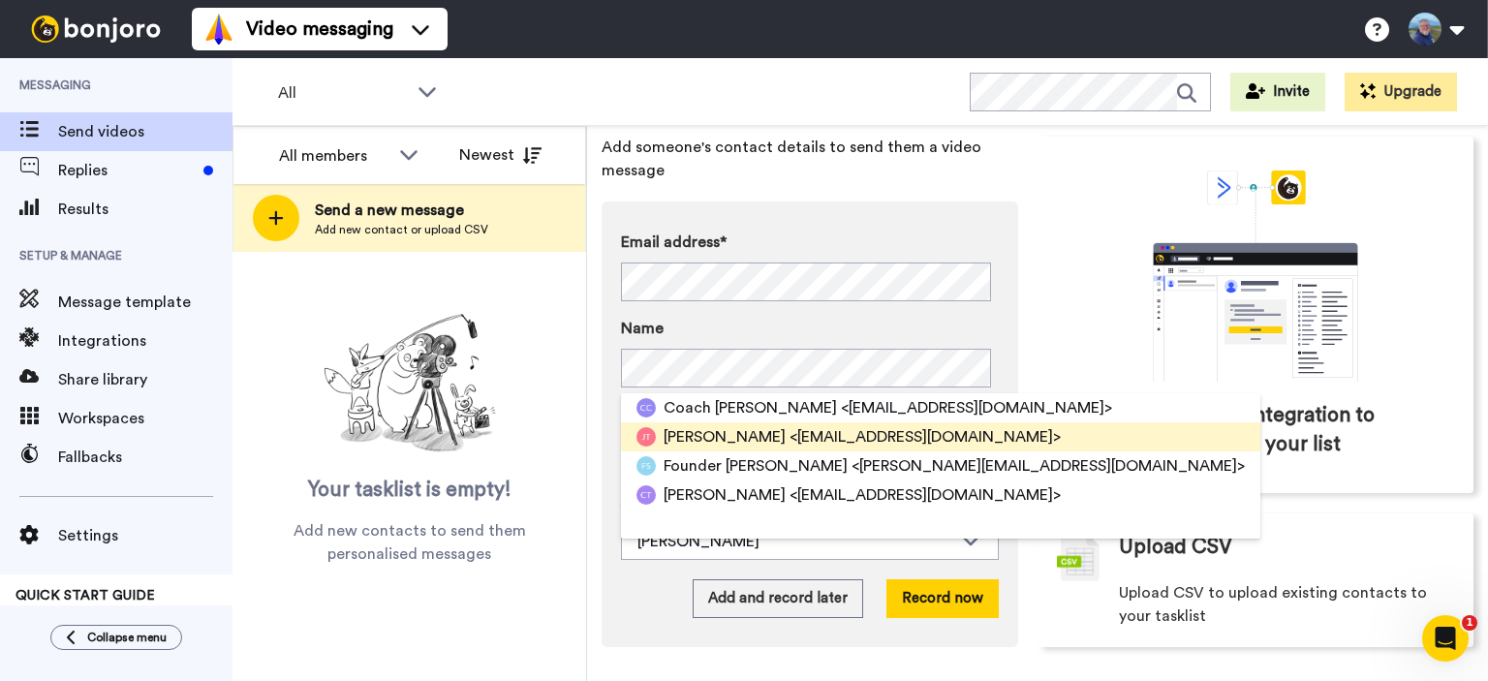
click at [730, 437] on span "[PERSON_NAME]" at bounding box center [725, 436] width 122 height 23
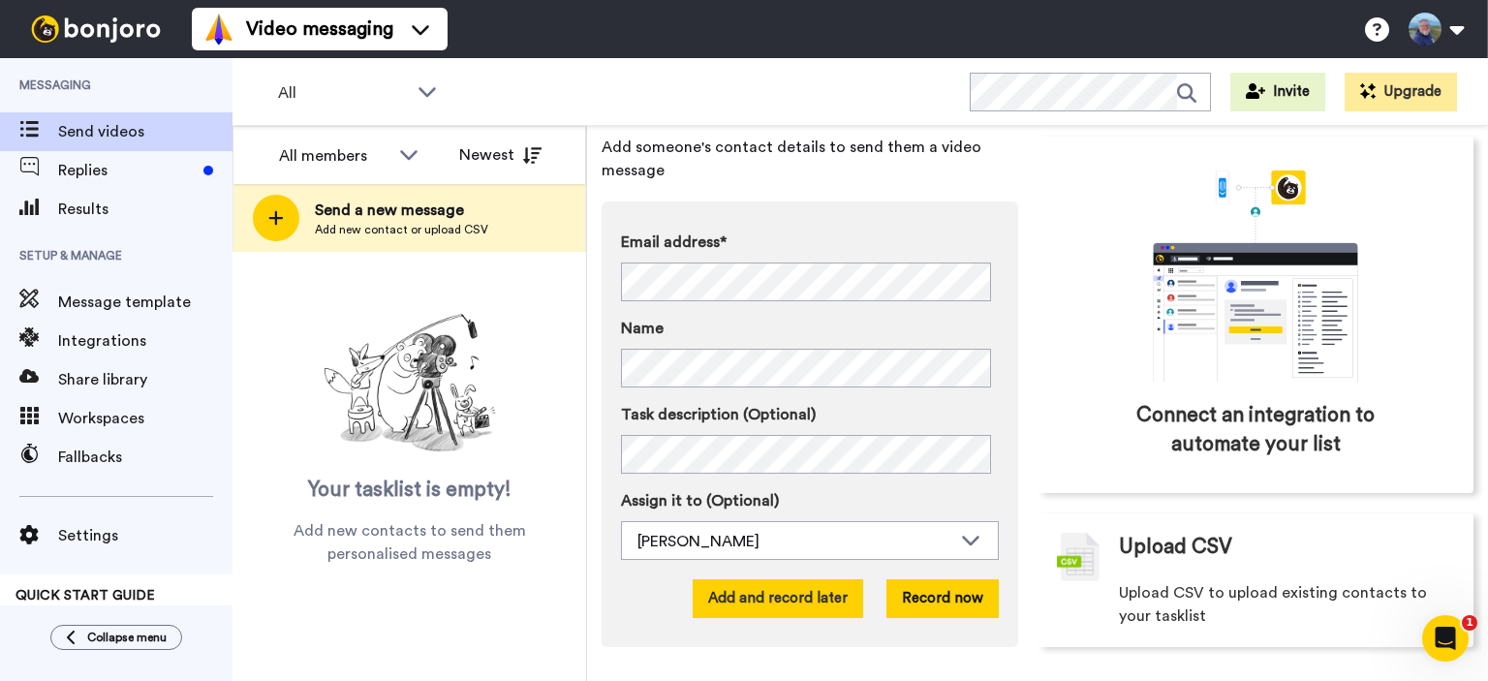
click at [806, 592] on button "Add and record later" at bounding box center [778, 598] width 170 height 39
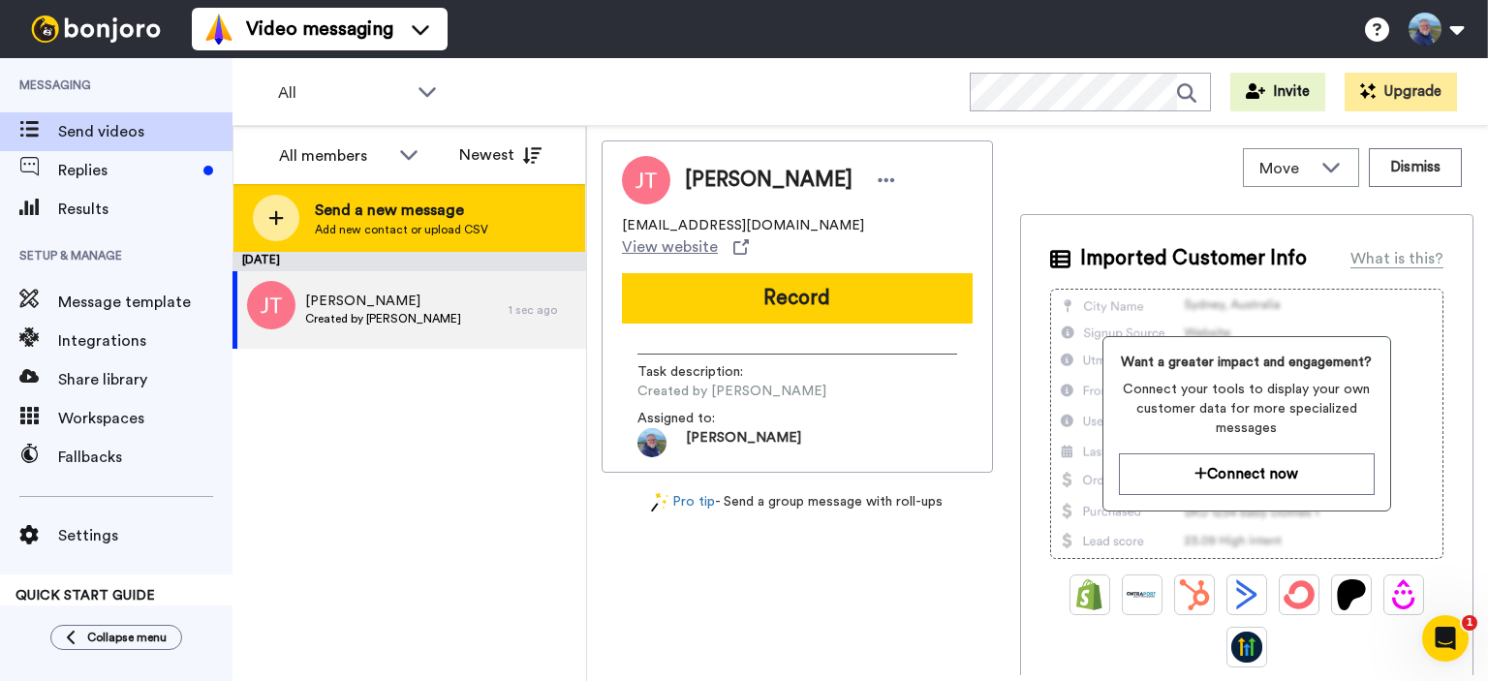
click at [353, 213] on span "Send a new message" at bounding box center [401, 210] width 173 height 23
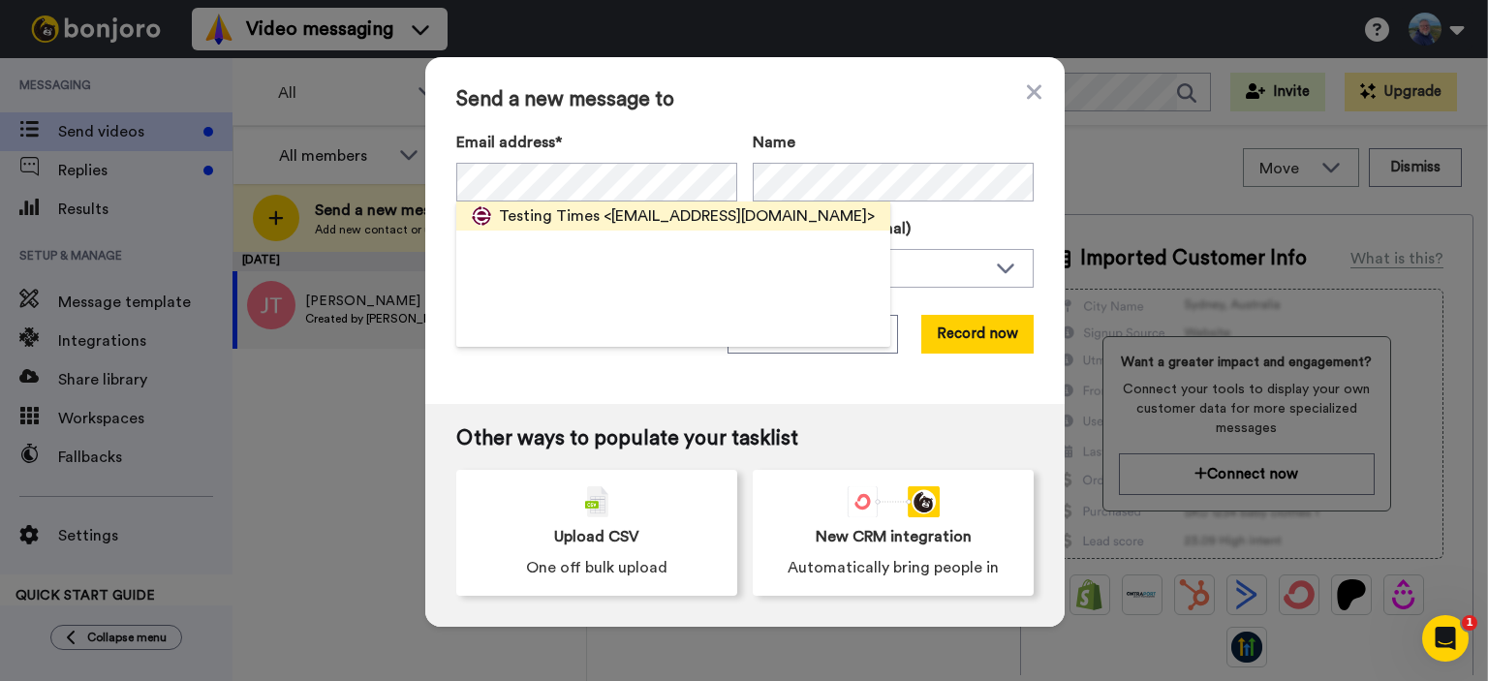
click at [539, 212] on span "Testing Times" at bounding box center [549, 215] width 101 height 23
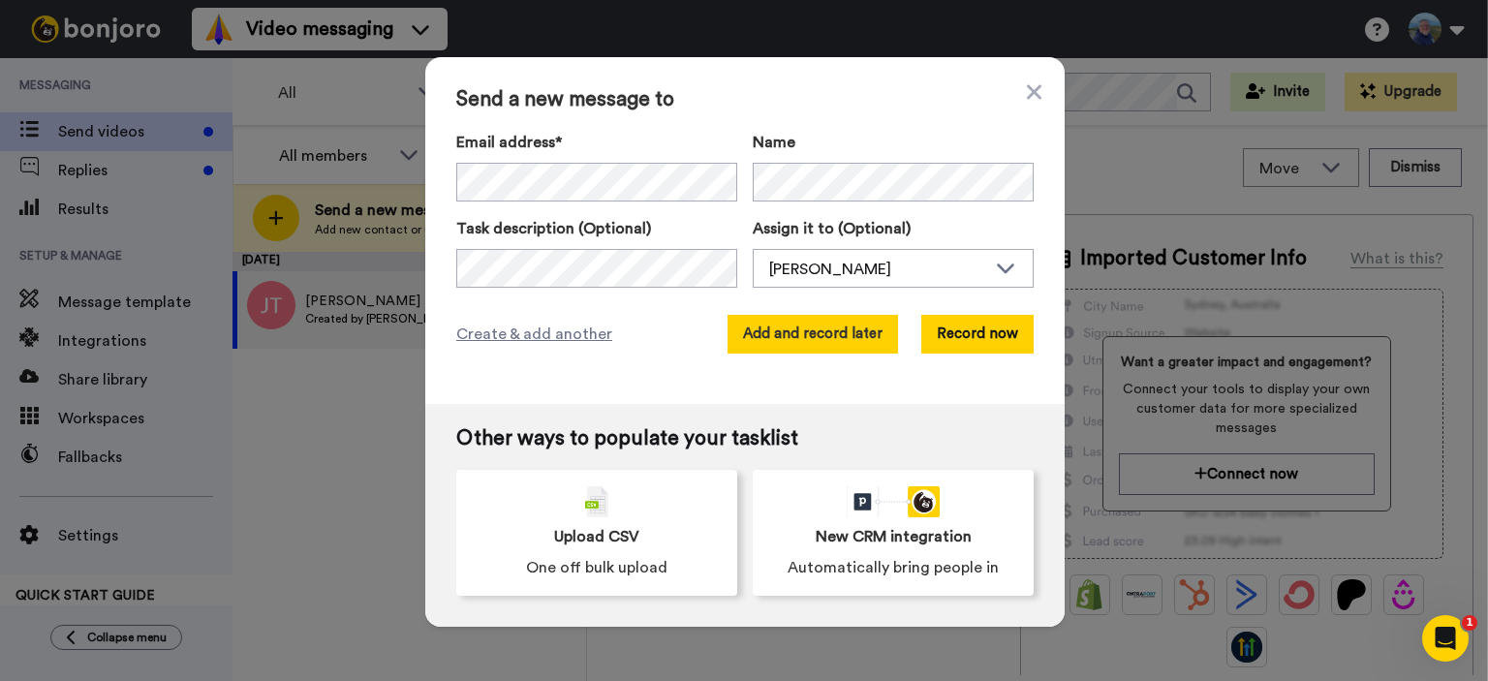
click at [804, 332] on button "Add and record later" at bounding box center [812, 334] width 170 height 39
